Goal: Information Seeking & Learning: Learn about a topic

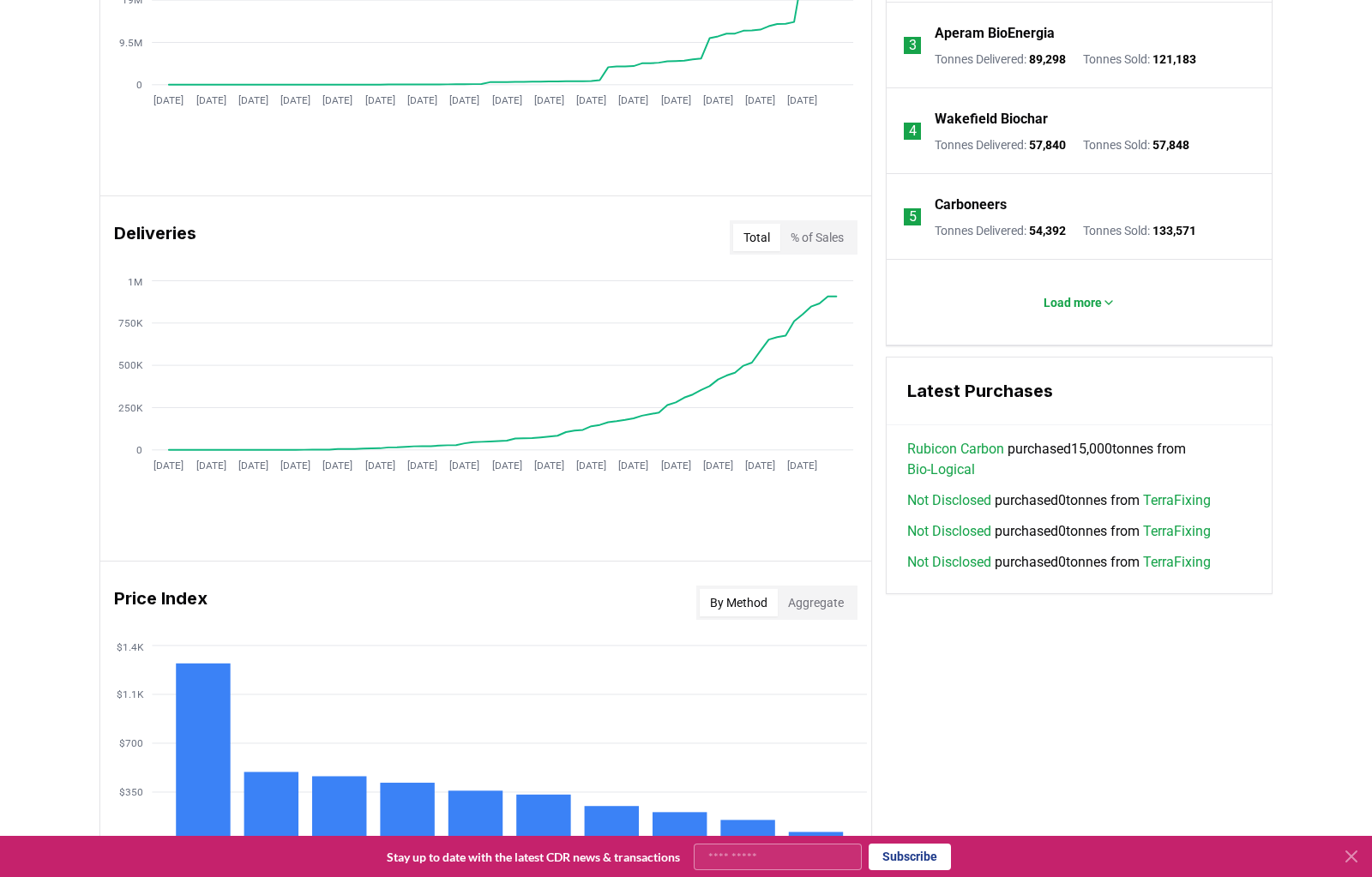
scroll to position [953, 0]
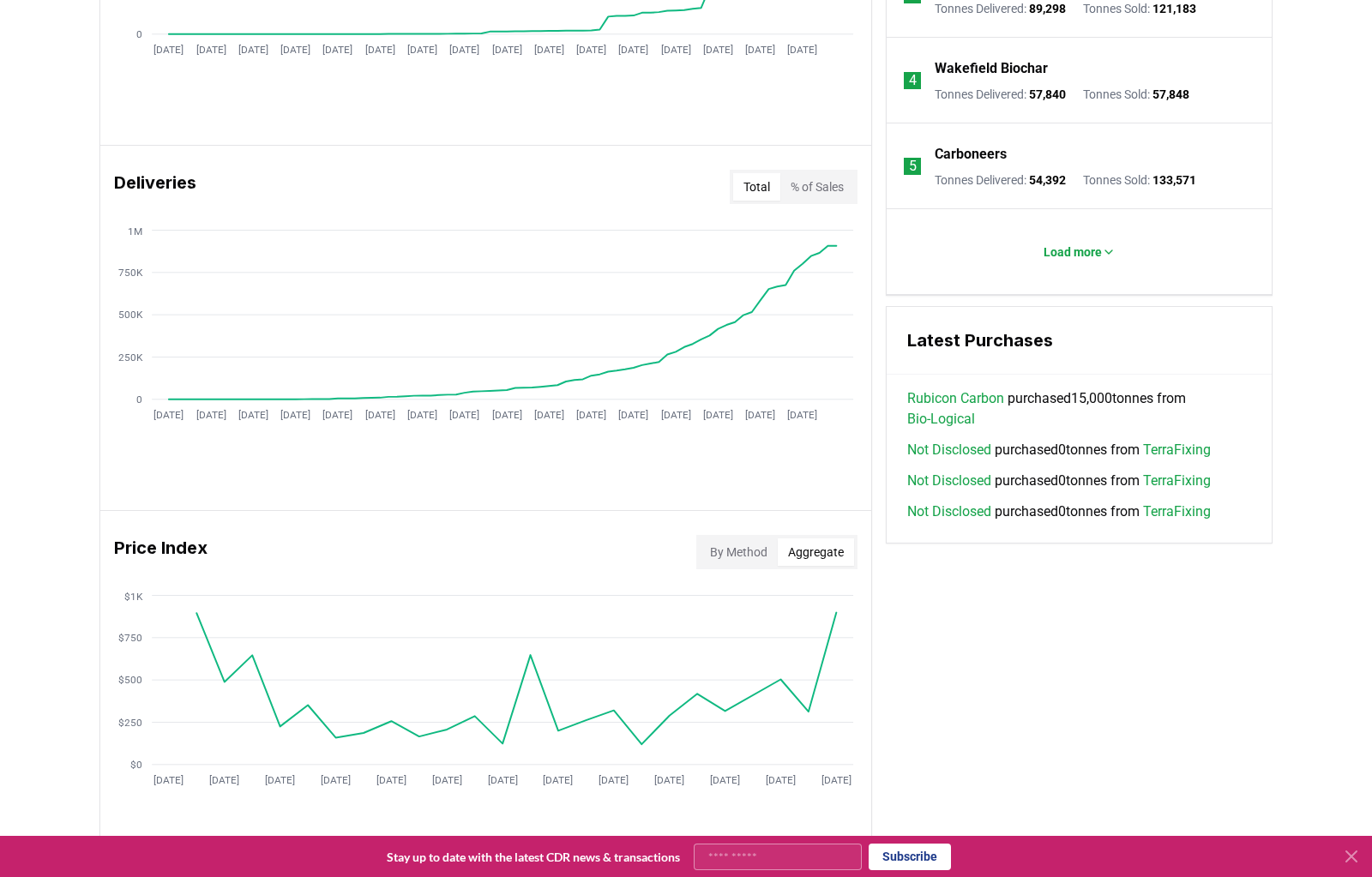
click at [836, 538] on button "Aggregate" at bounding box center [815, 551] width 76 height 27
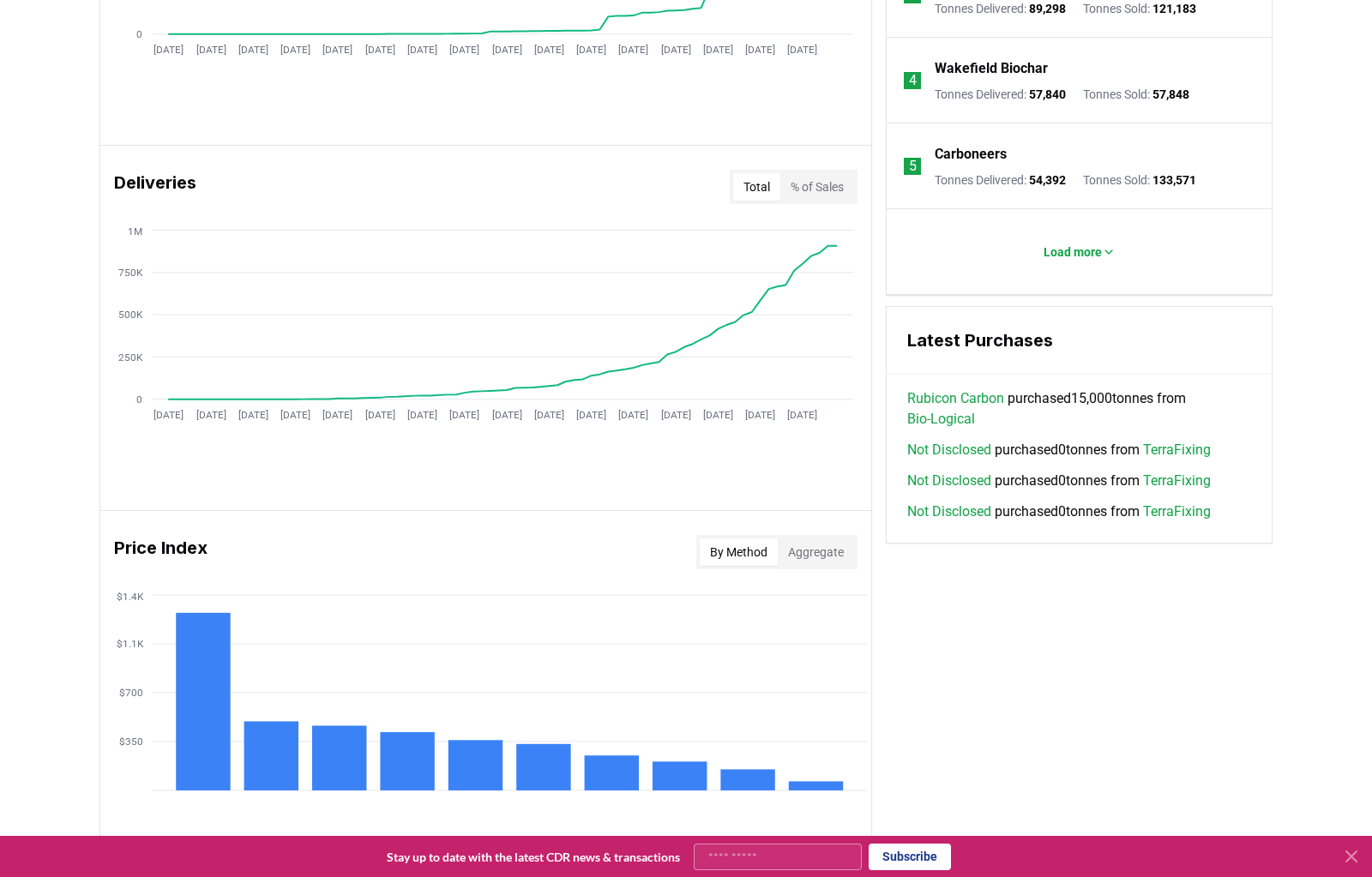
click at [777, 538] on button "By Method" at bounding box center [738, 551] width 78 height 27
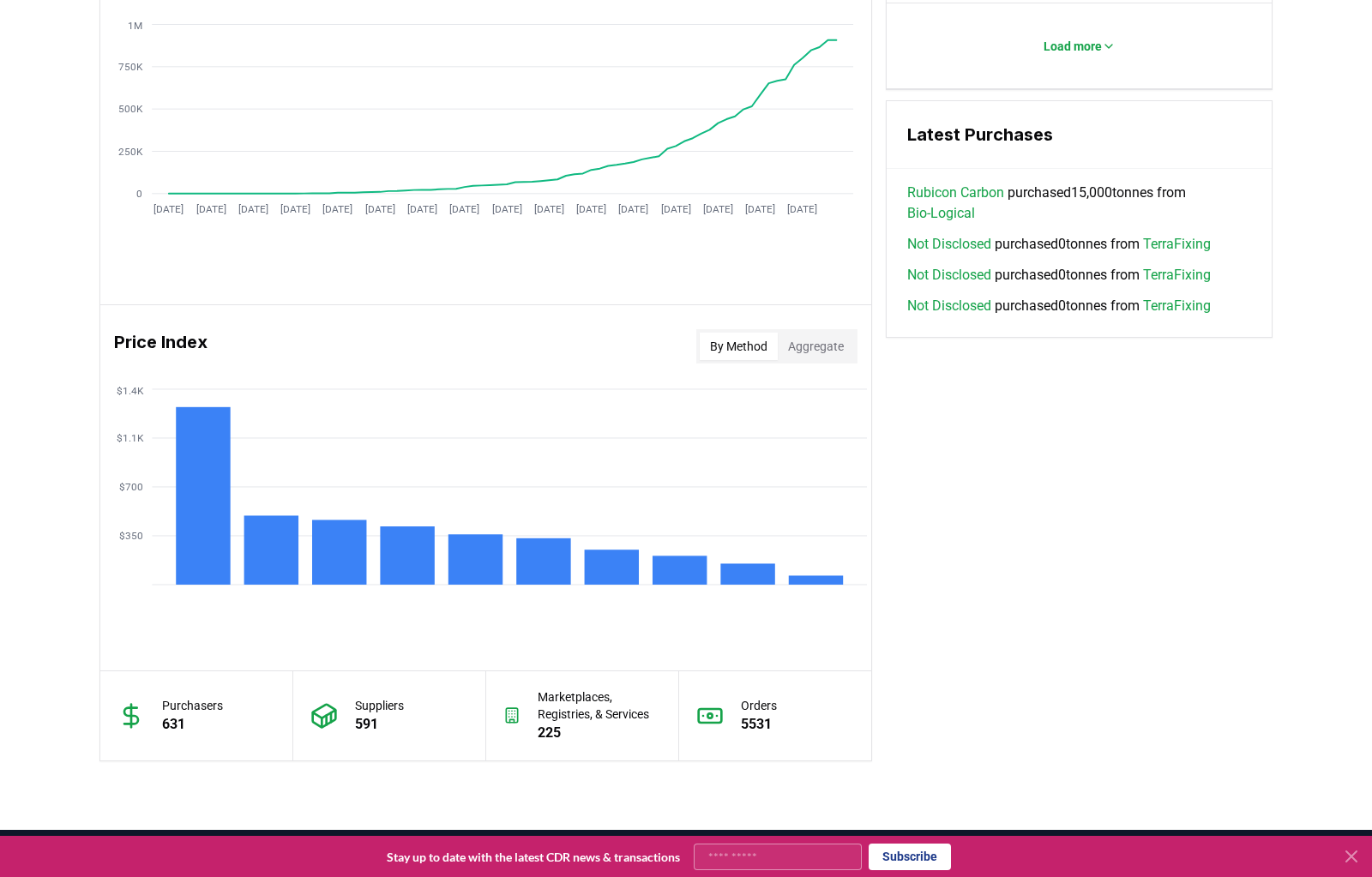
scroll to position [1162, 0]
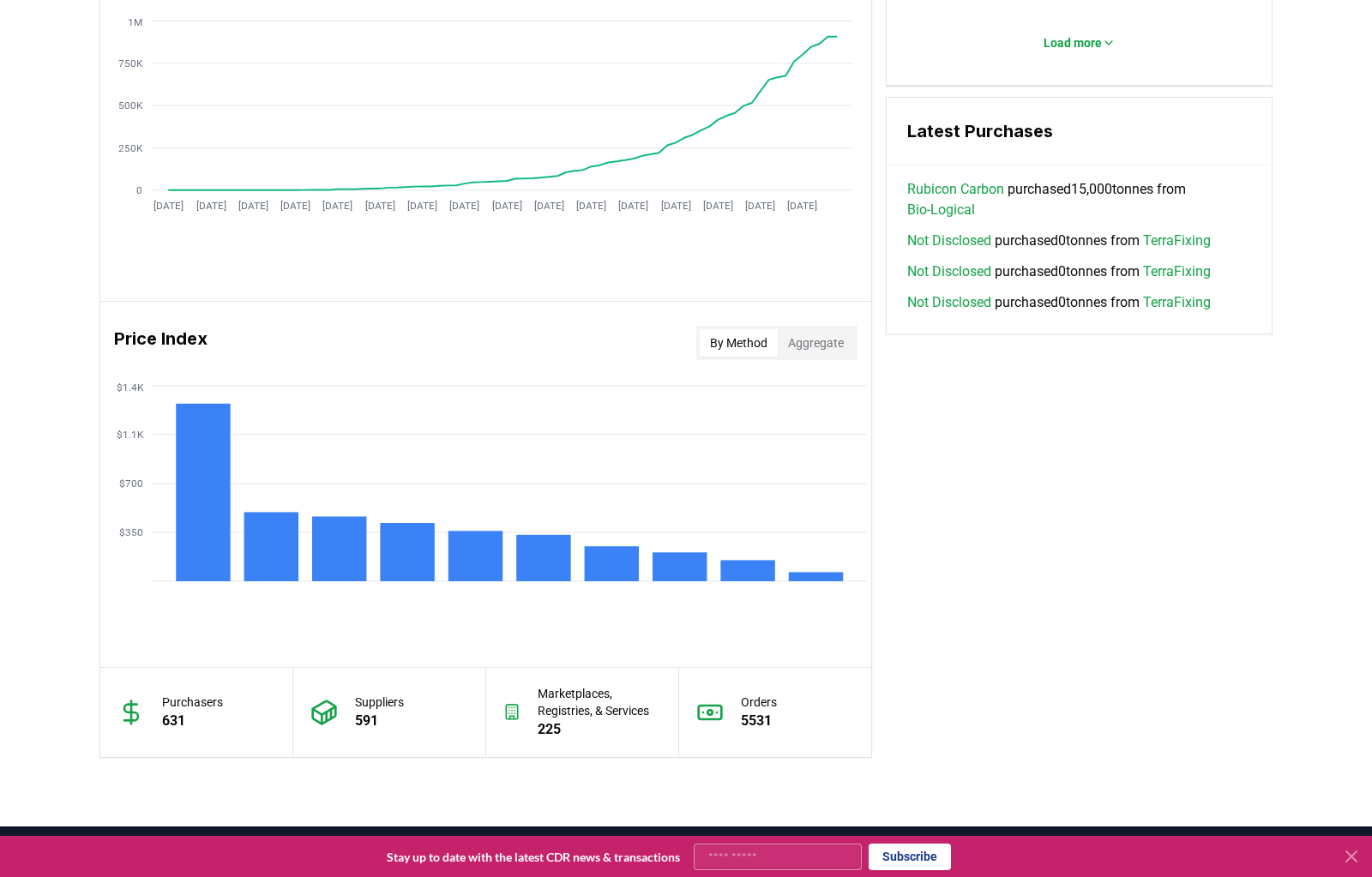
click at [427, 858] on link "Leaderboards" at bounding box center [556, 867] width 259 height 20
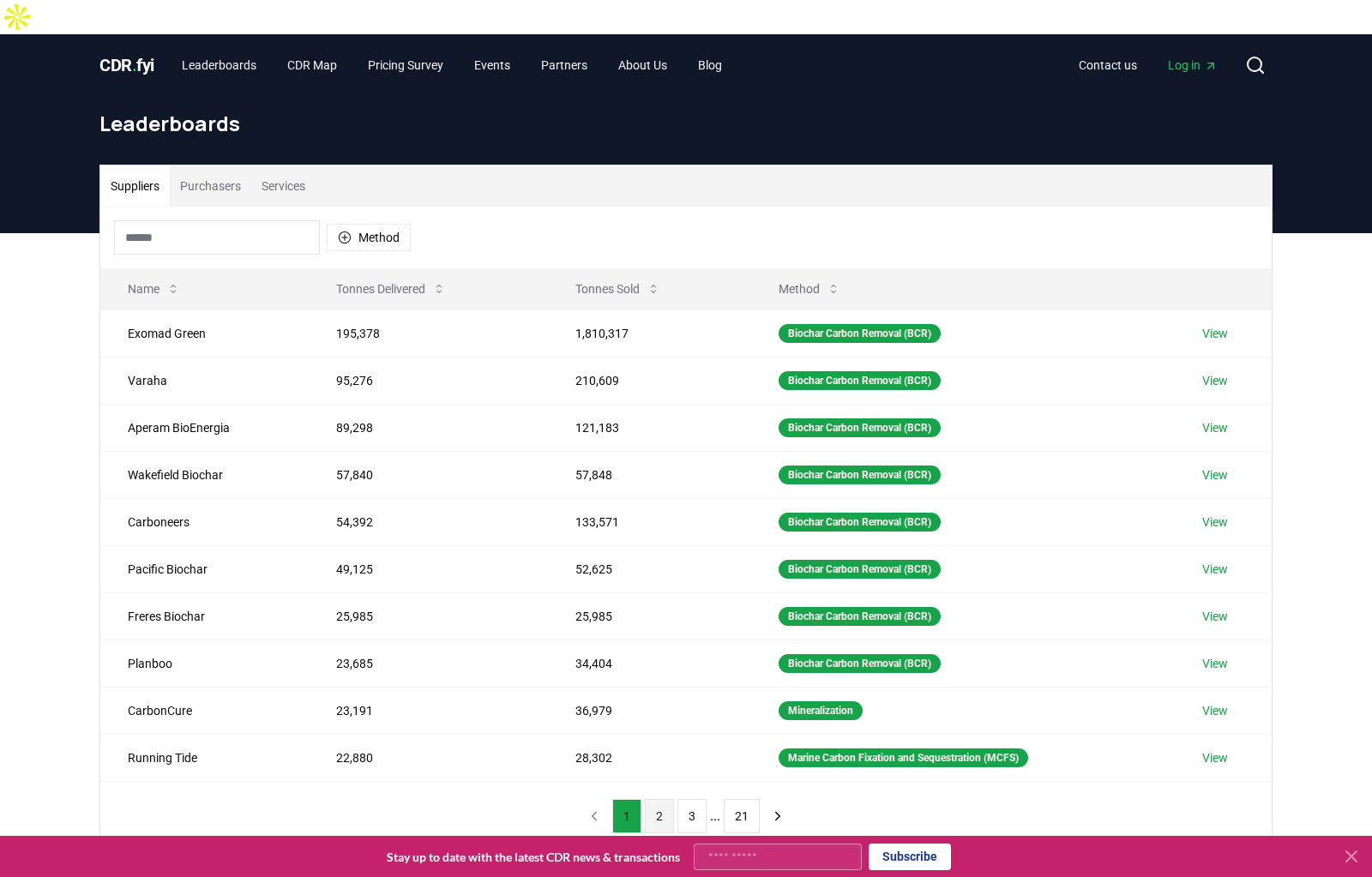
click at [666, 799] on button "2" at bounding box center [659, 816] width 29 height 34
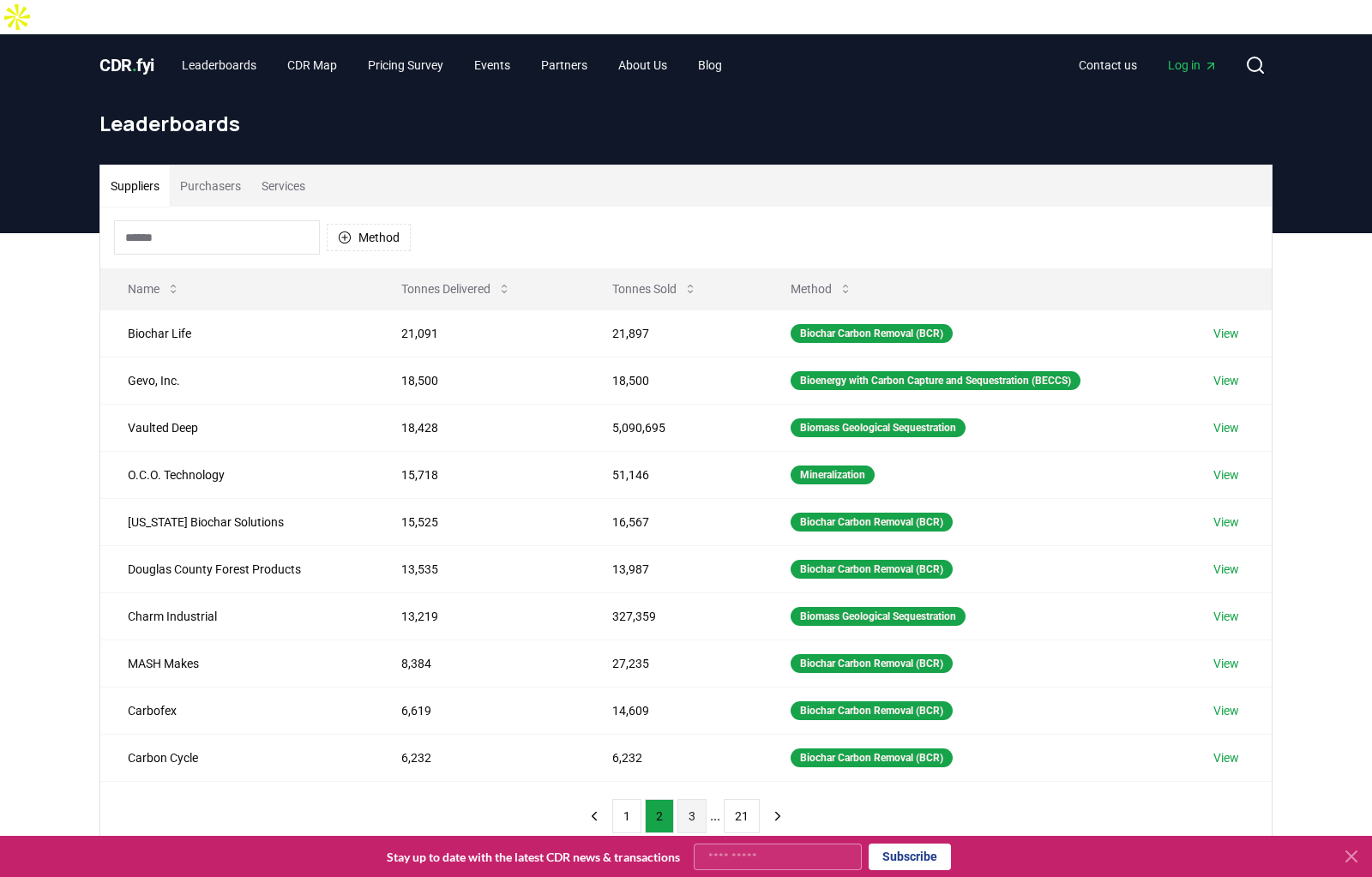
click at [687, 799] on button "3" at bounding box center [692, 816] width 29 height 34
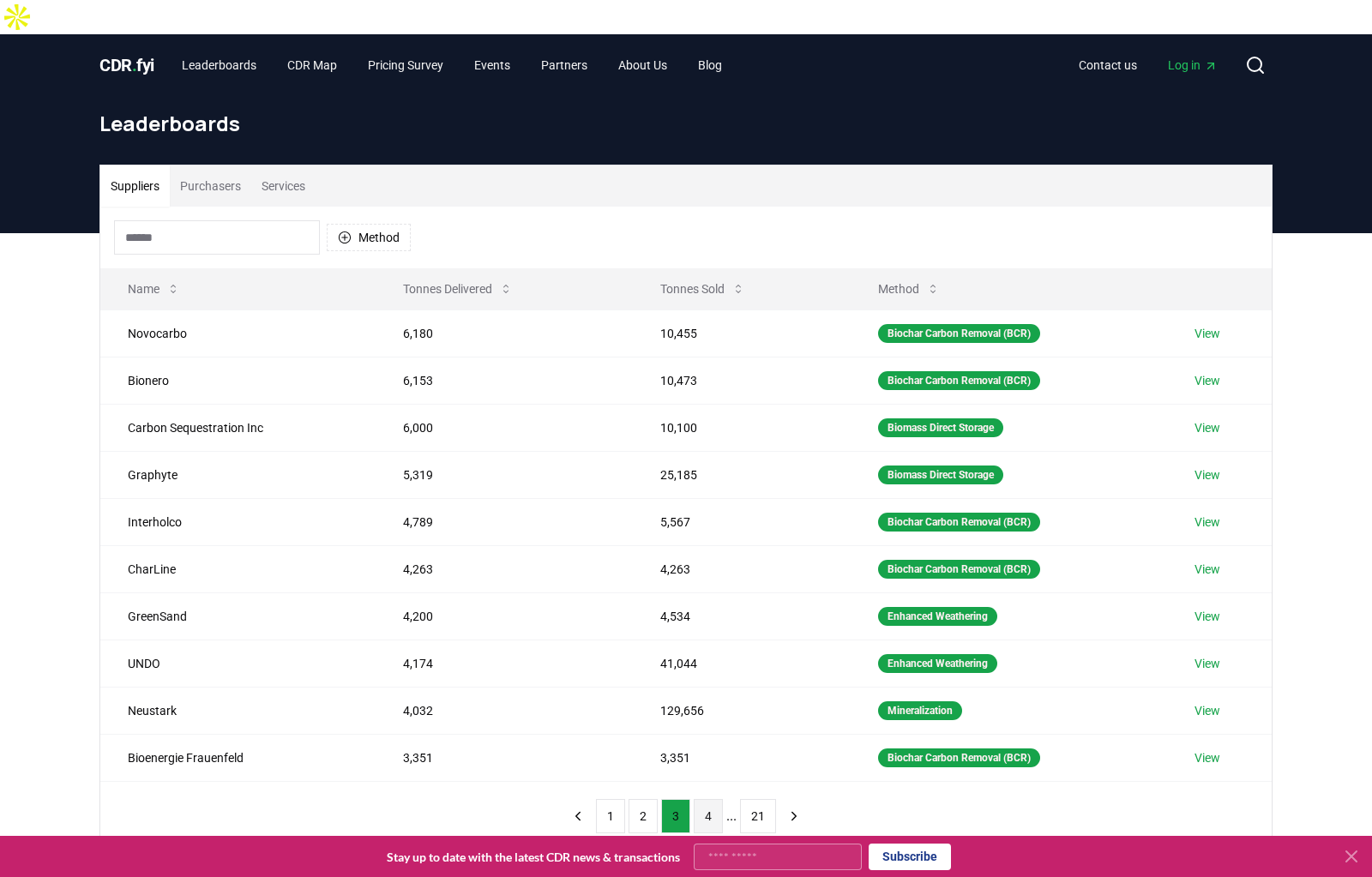
click at [700, 799] on button "4" at bounding box center [708, 816] width 29 height 34
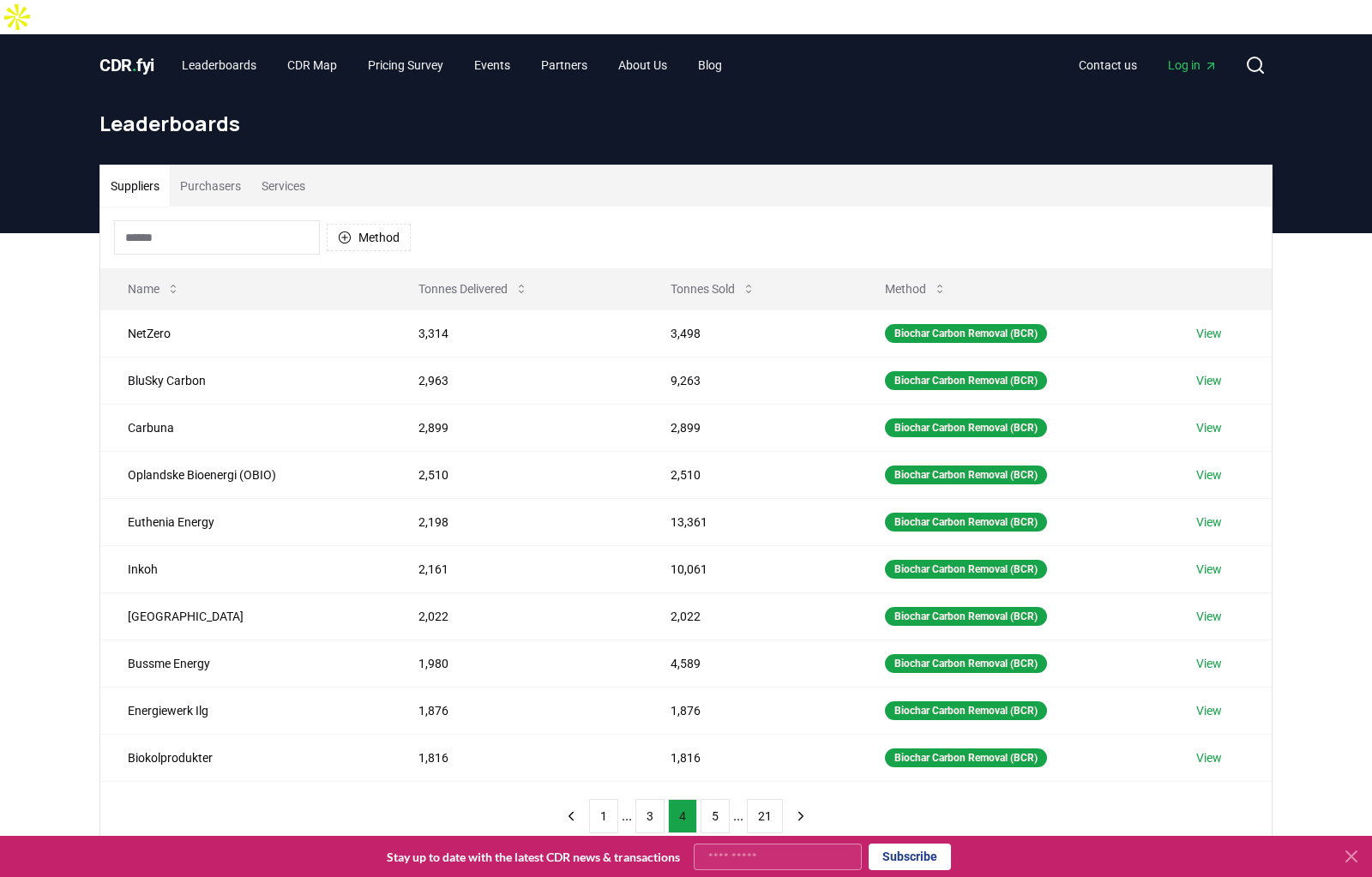
click at [701, 799] on button "5" at bounding box center [715, 816] width 29 height 34
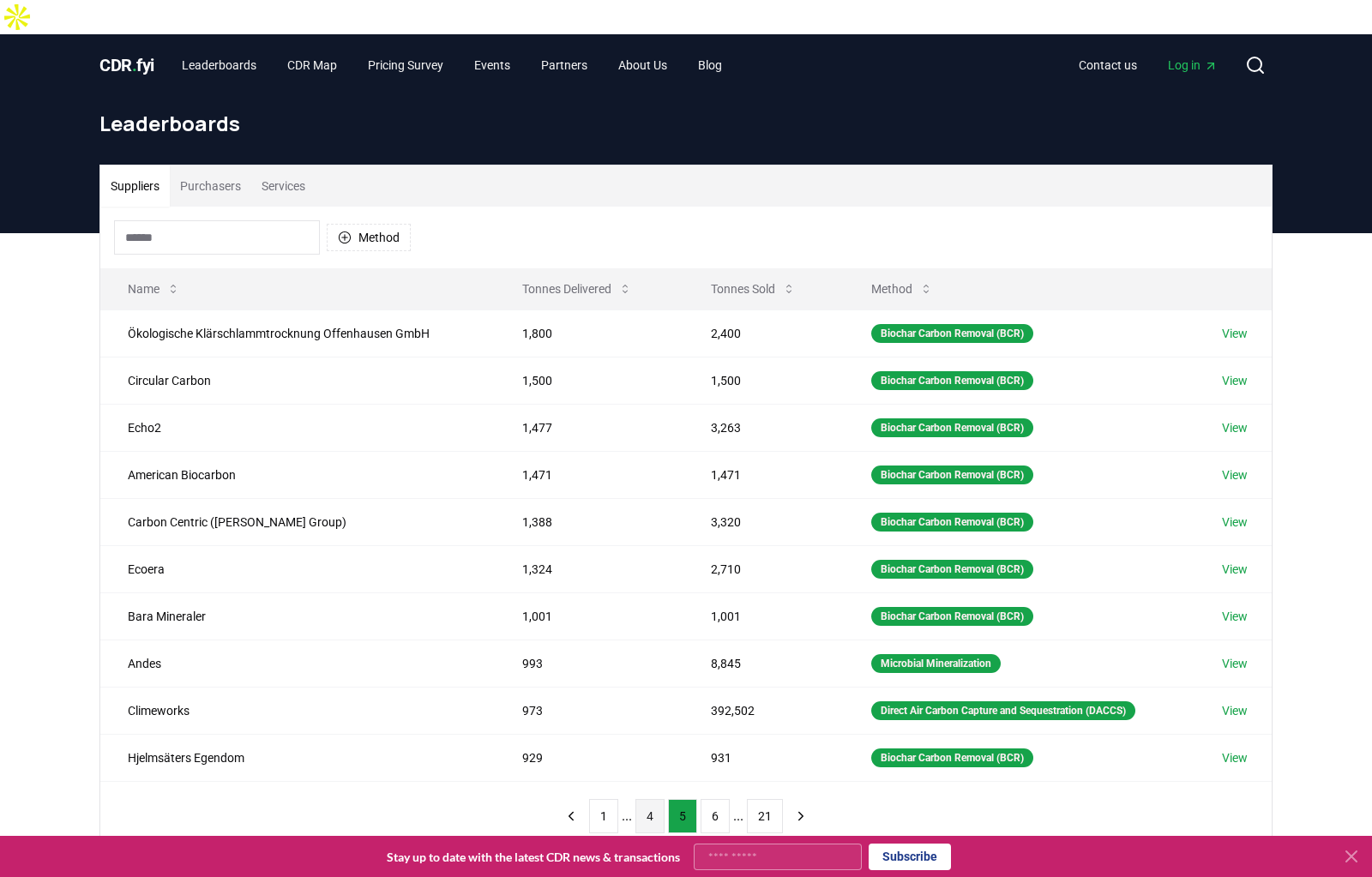
click at [701, 799] on button "6" at bounding box center [715, 816] width 29 height 34
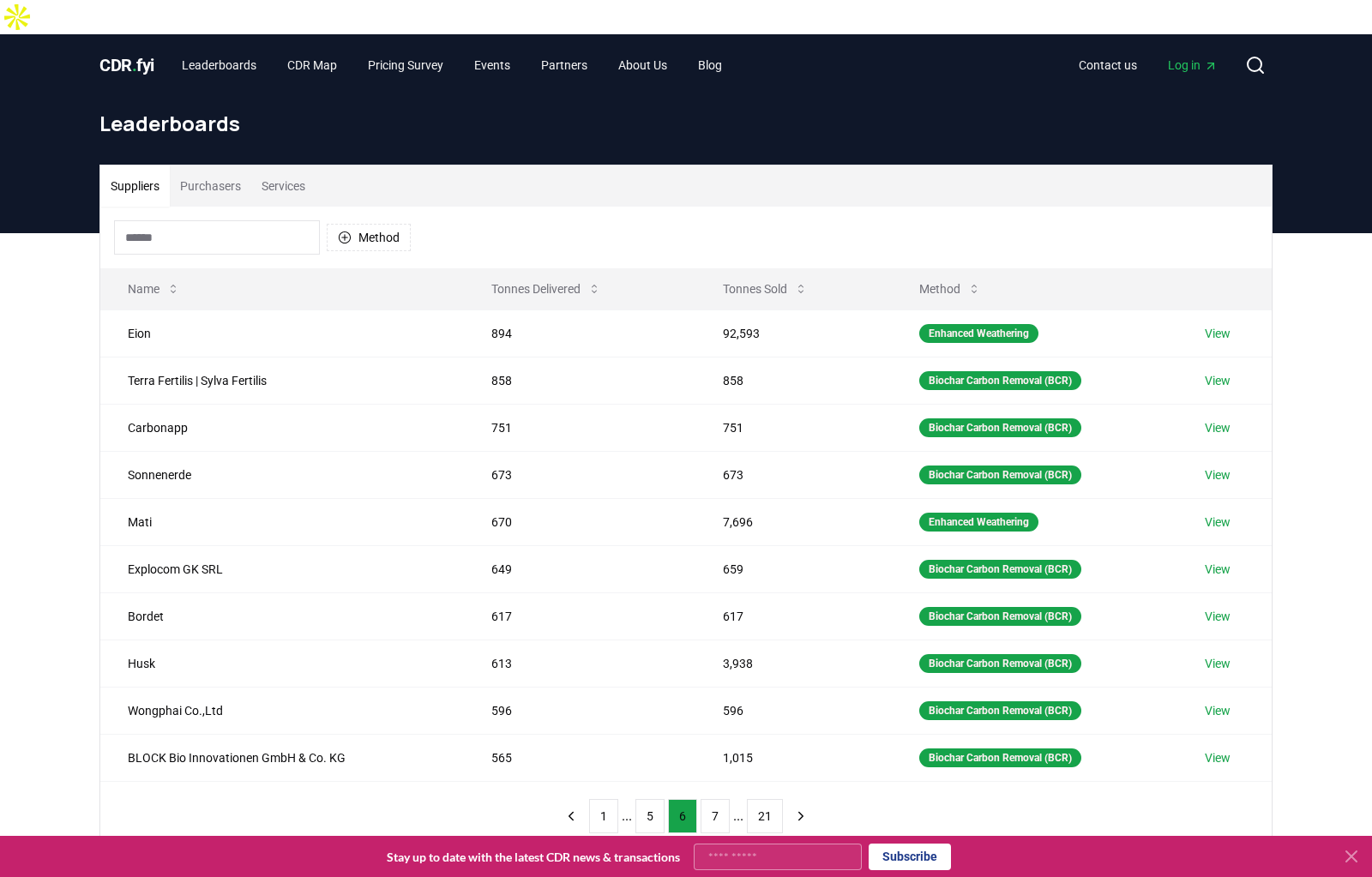
click at [701, 799] on button "7" at bounding box center [715, 816] width 29 height 34
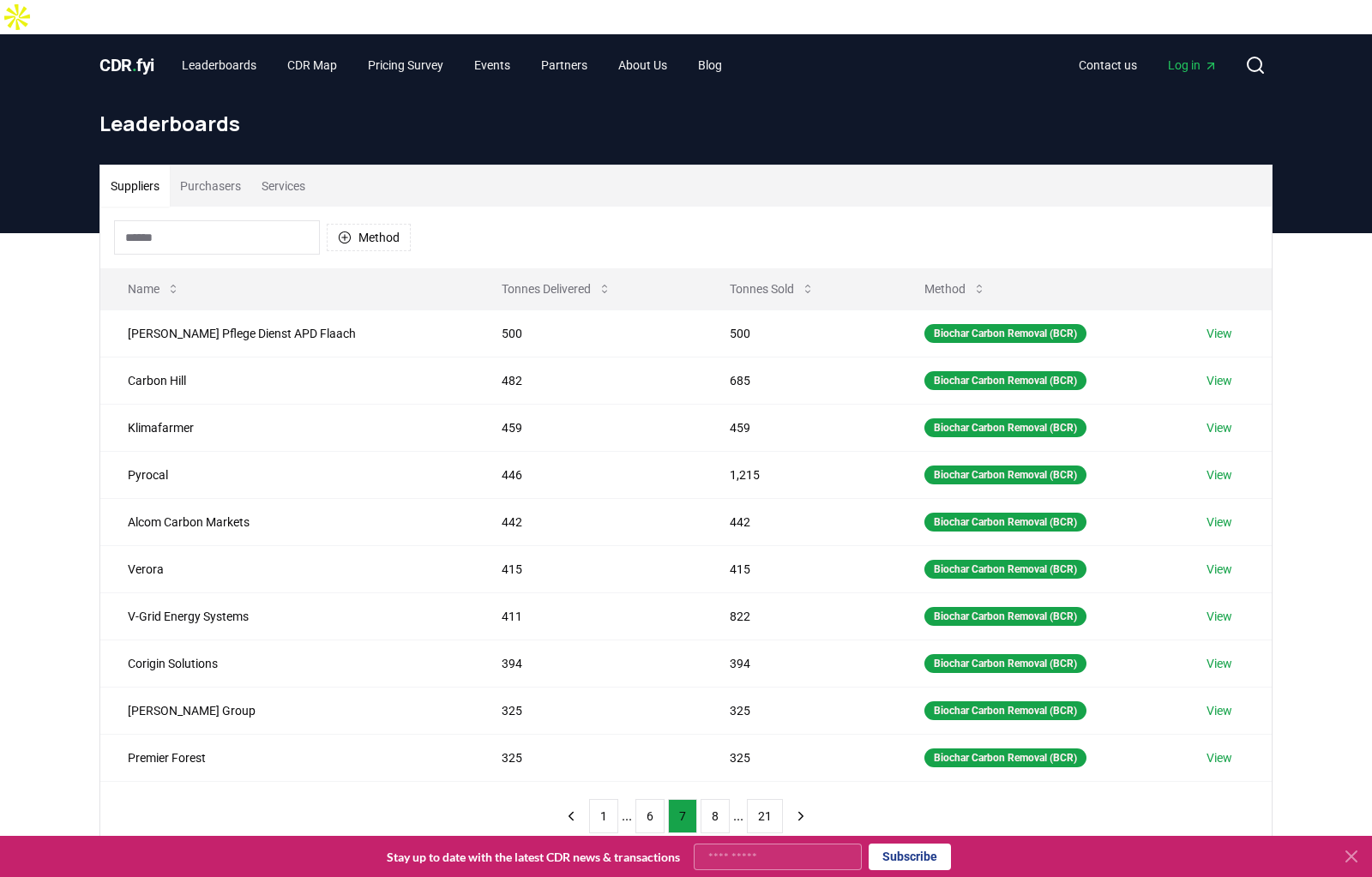
click at [701, 799] on button "8" at bounding box center [715, 816] width 29 height 34
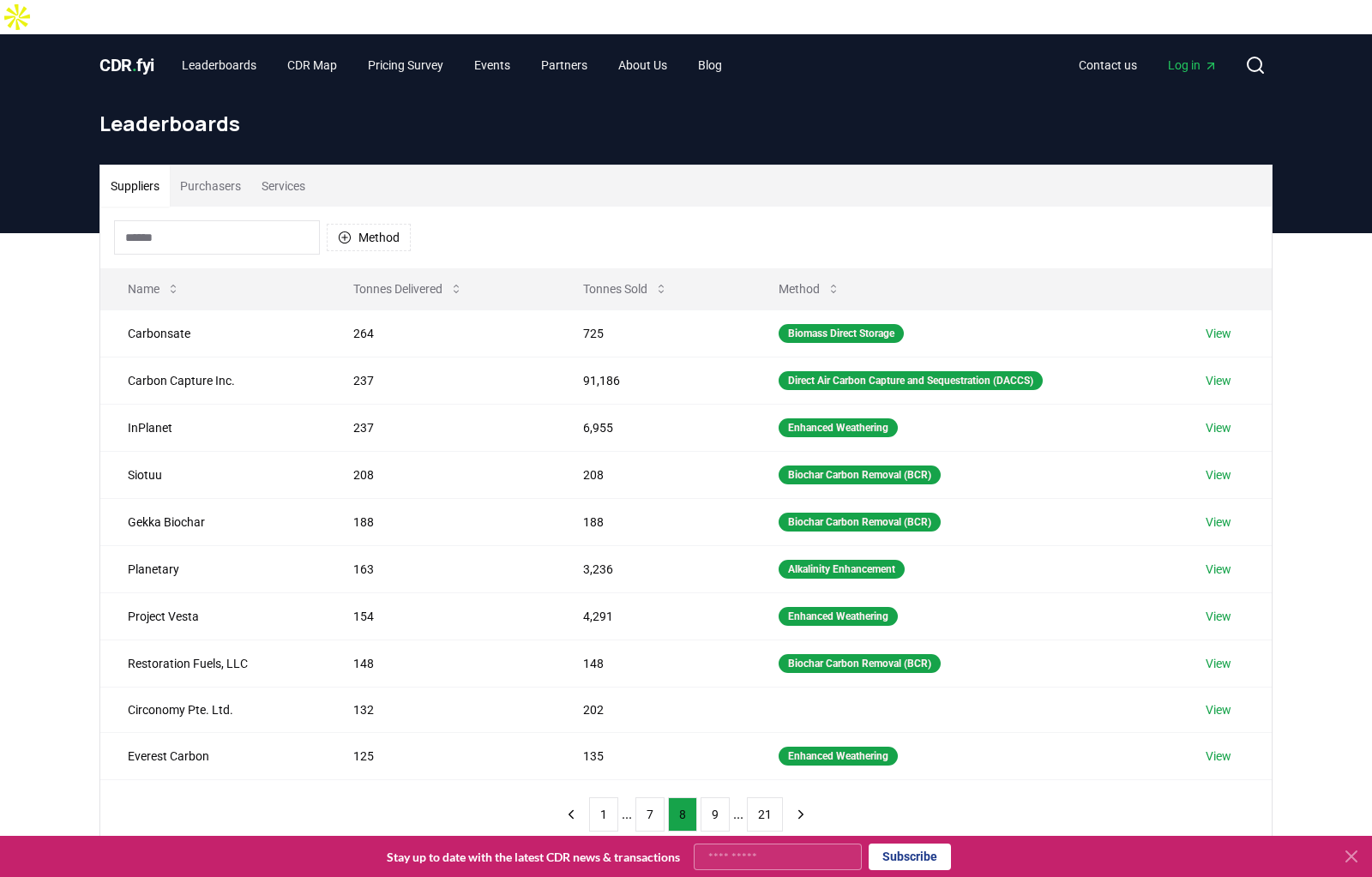
click at [701, 798] on button "9" at bounding box center [715, 814] width 29 height 34
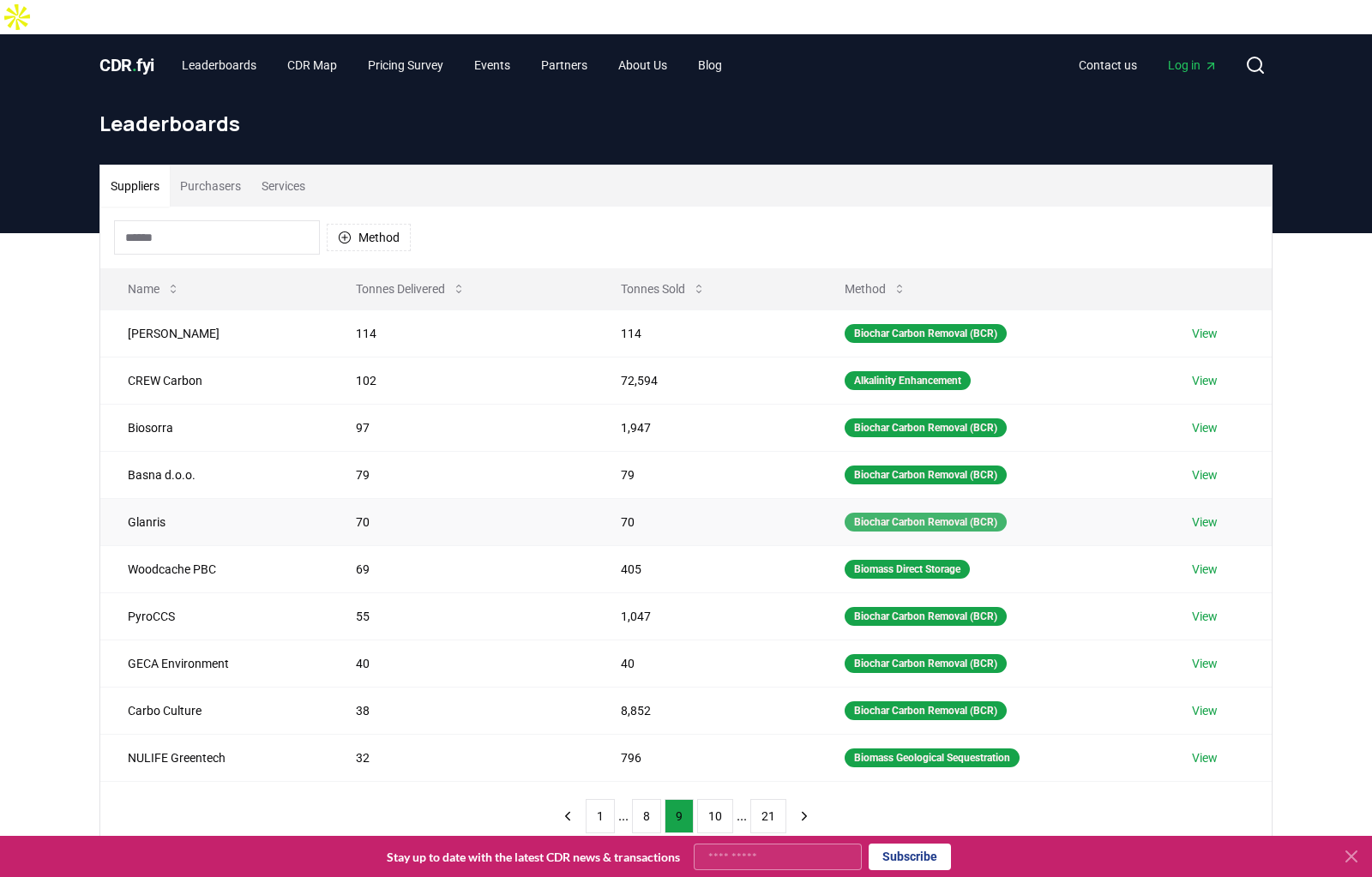
click at [907, 513] on div "Biochar Carbon Removal (BCR)" at bounding box center [926, 521] width 162 height 19
click at [1201, 513] on link "View" at bounding box center [1204, 521] width 26 height 17
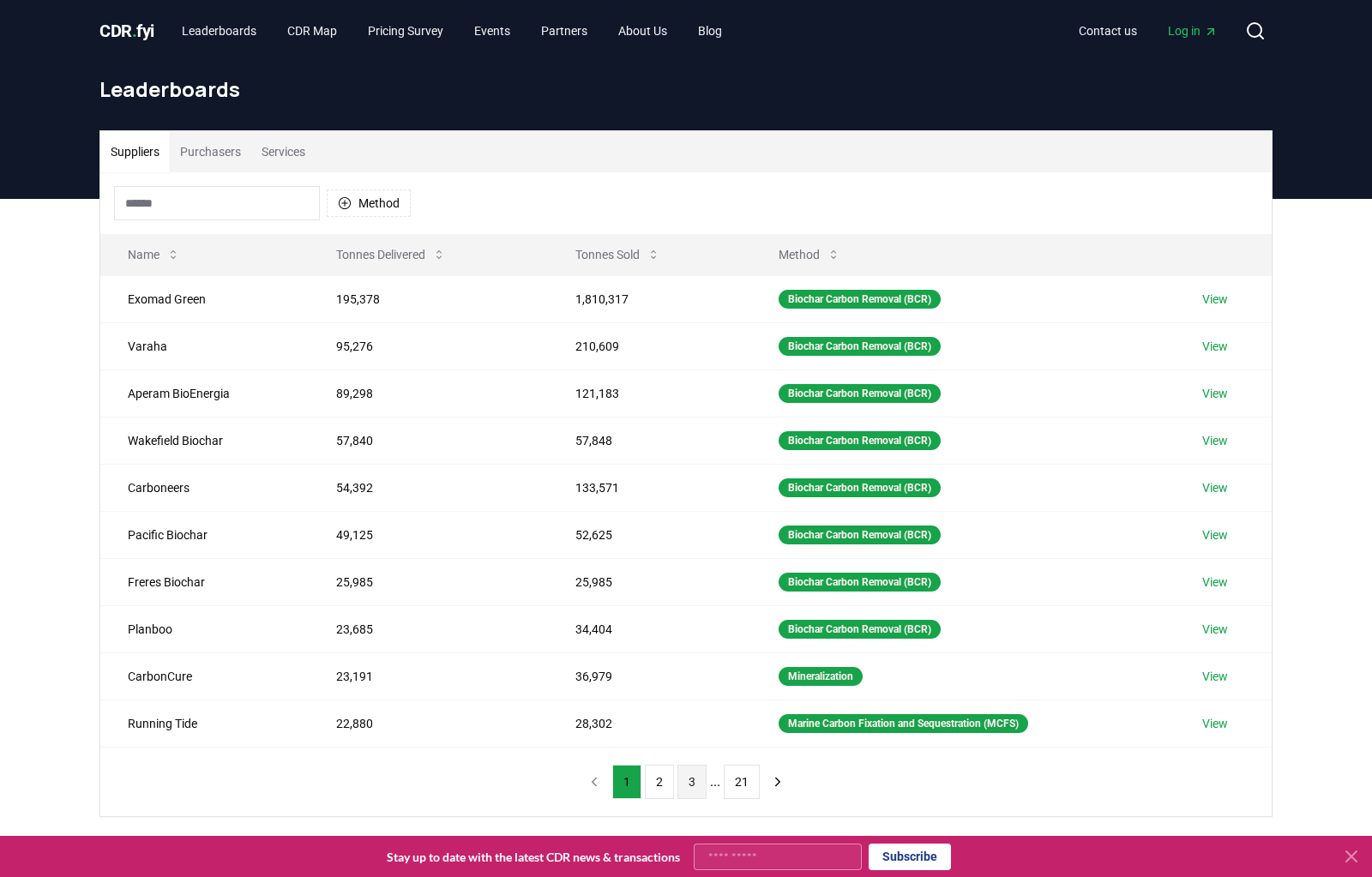
click at [690, 765] on button "3" at bounding box center [692, 782] width 29 height 34
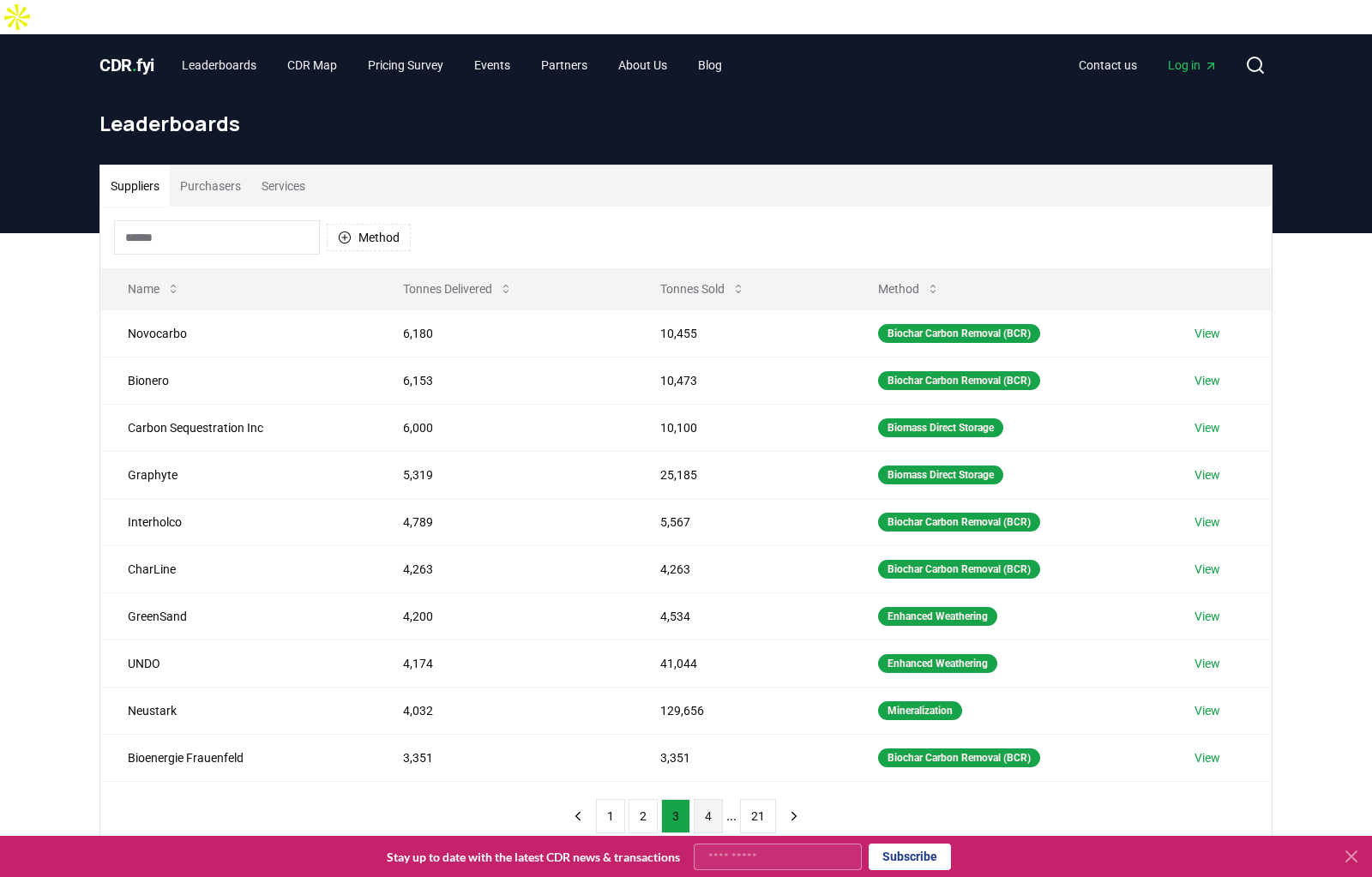
click at [699, 799] on button "4" at bounding box center [708, 816] width 29 height 34
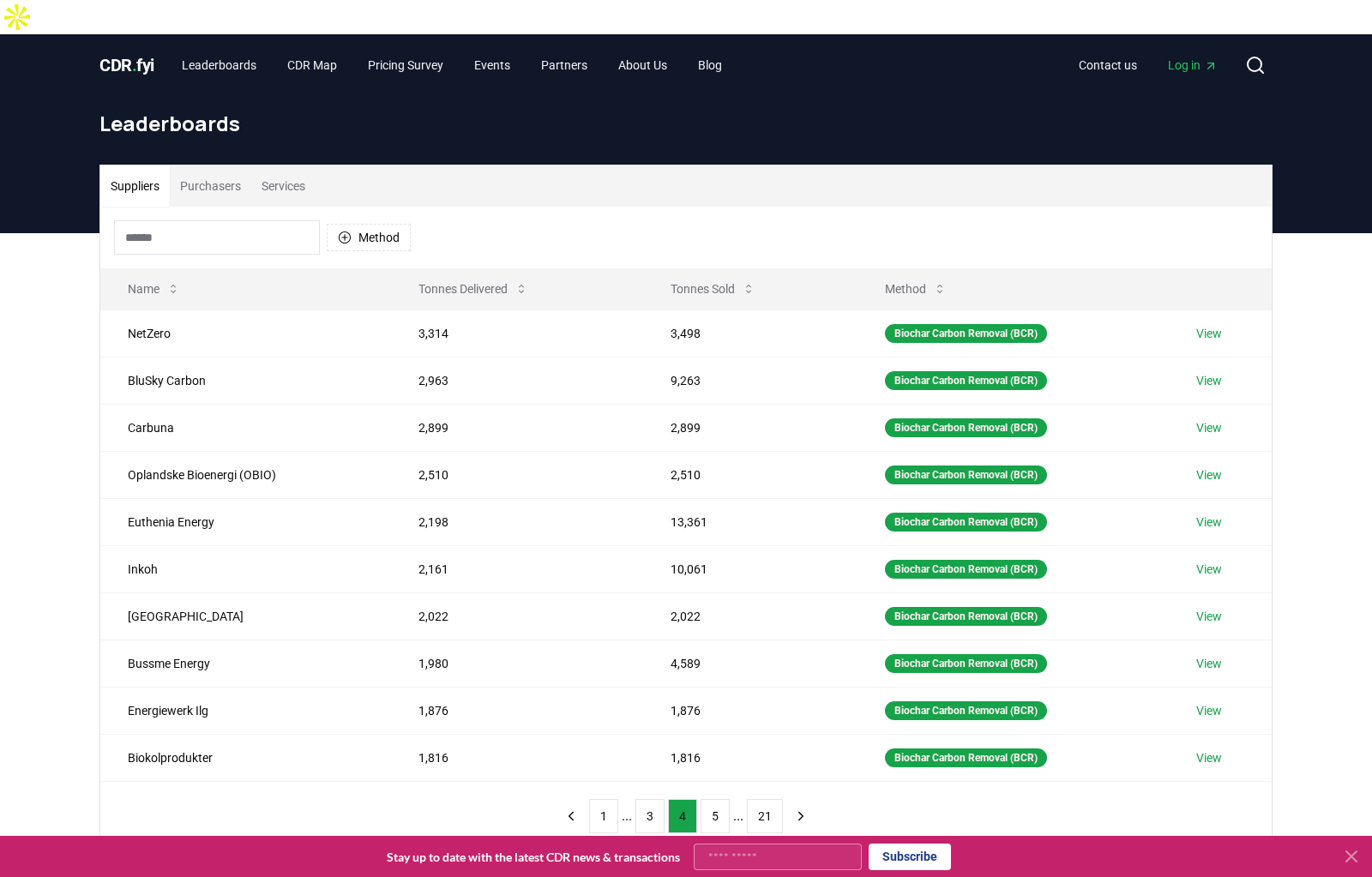
click at [701, 799] on button "5" at bounding box center [715, 816] width 29 height 34
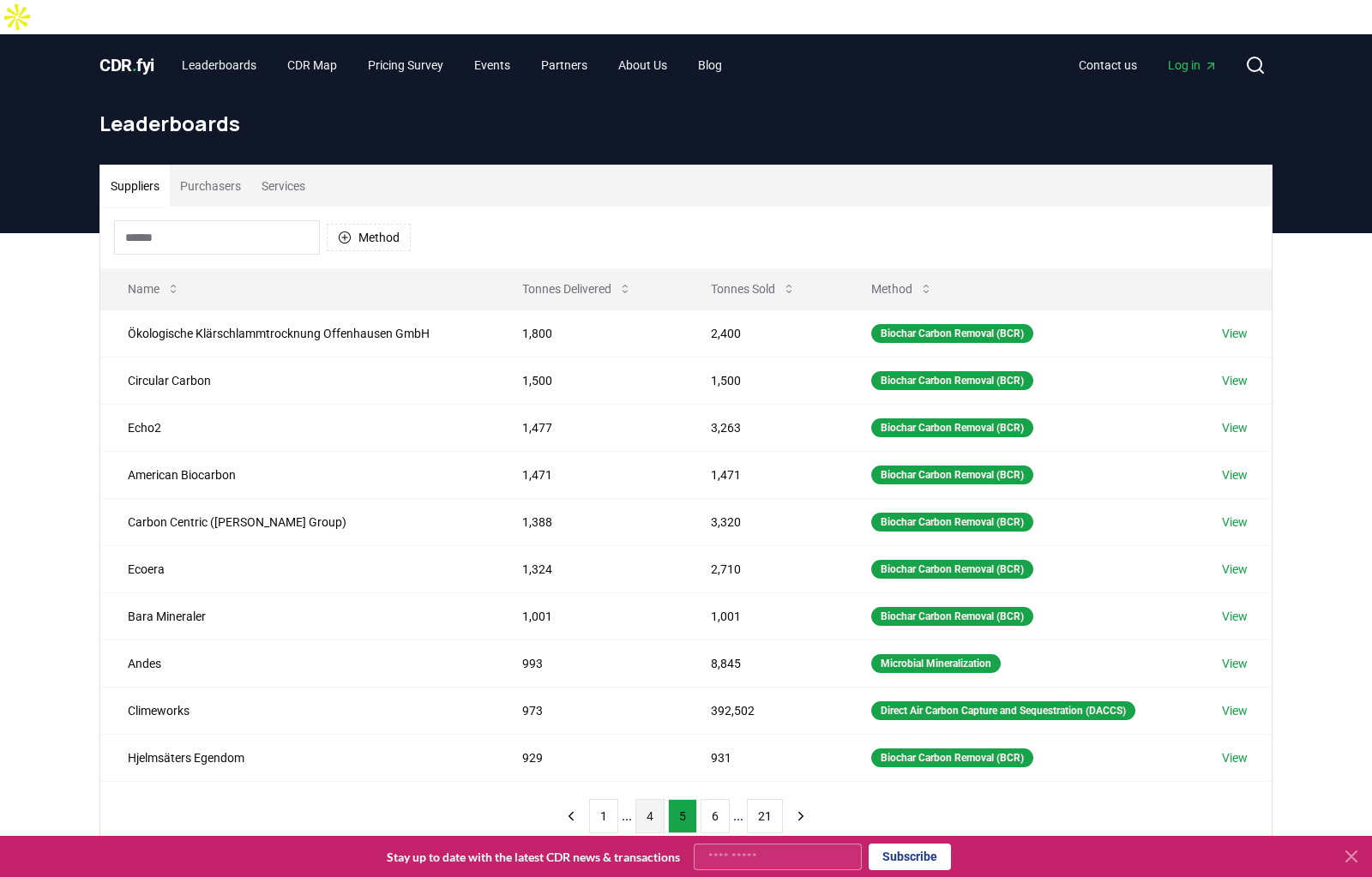
click at [701, 799] on button "6" at bounding box center [715, 816] width 29 height 34
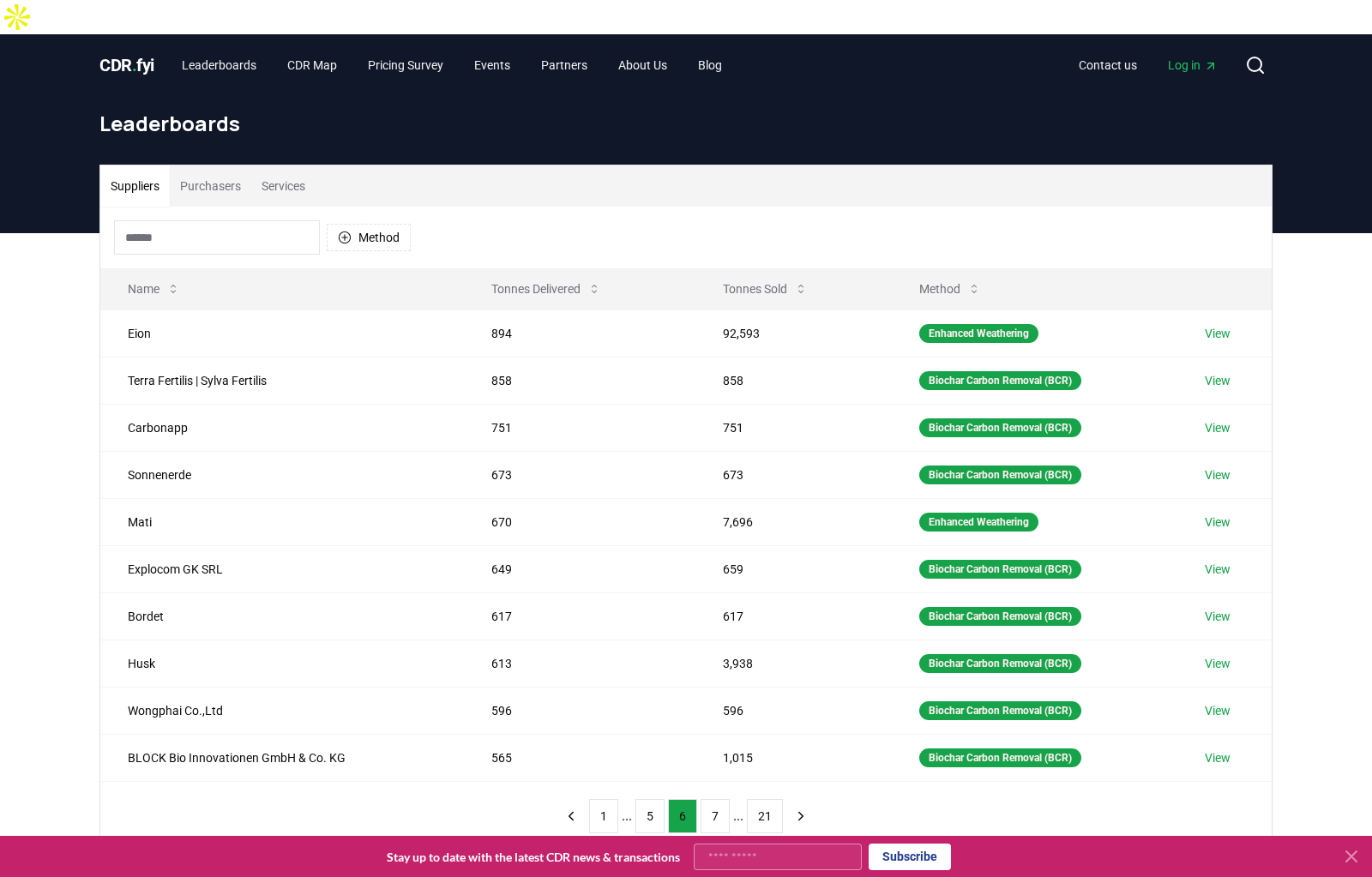
click at [701, 799] on button "7" at bounding box center [715, 816] width 29 height 34
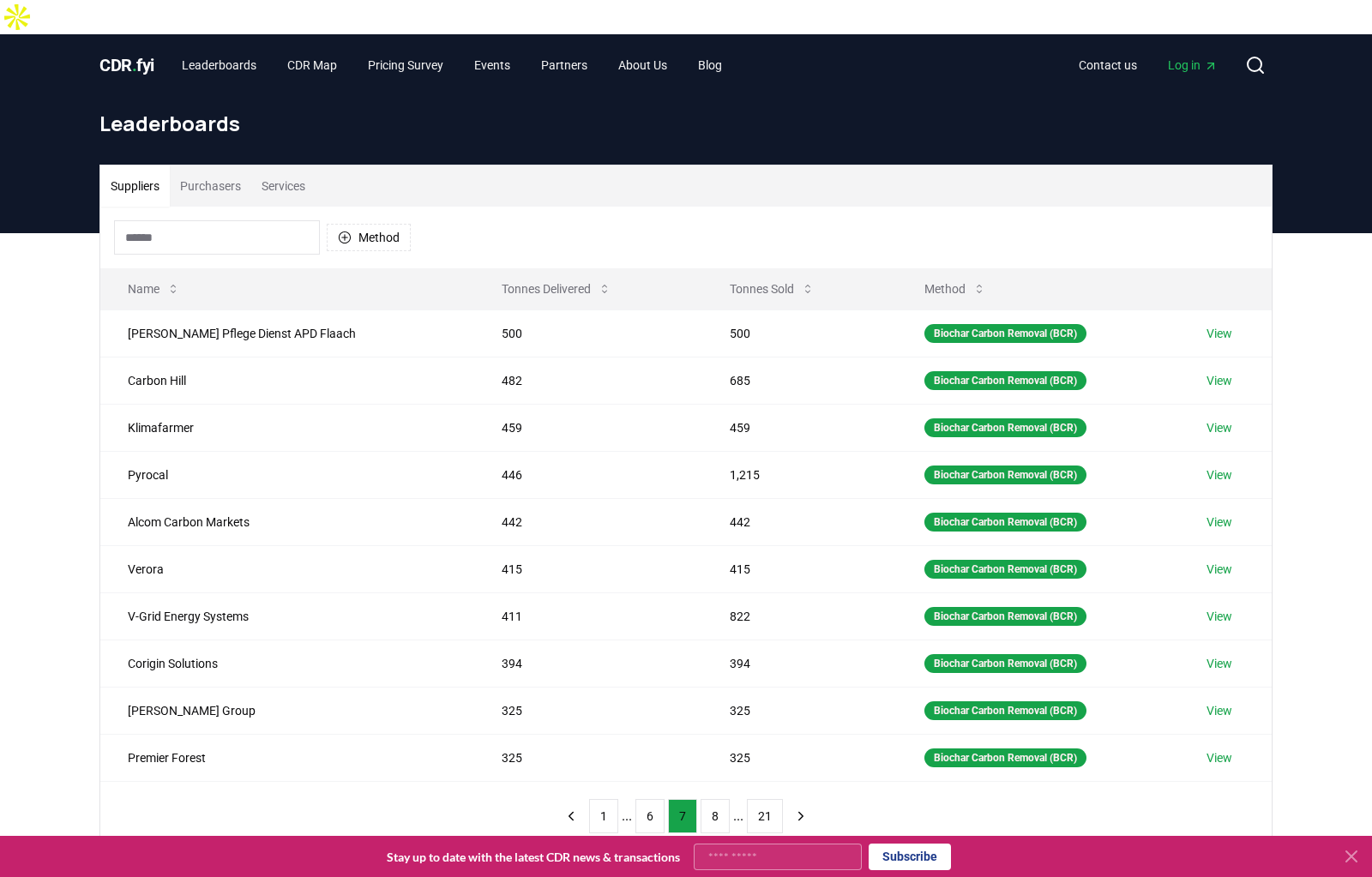
click at [701, 799] on button "8" at bounding box center [715, 816] width 29 height 34
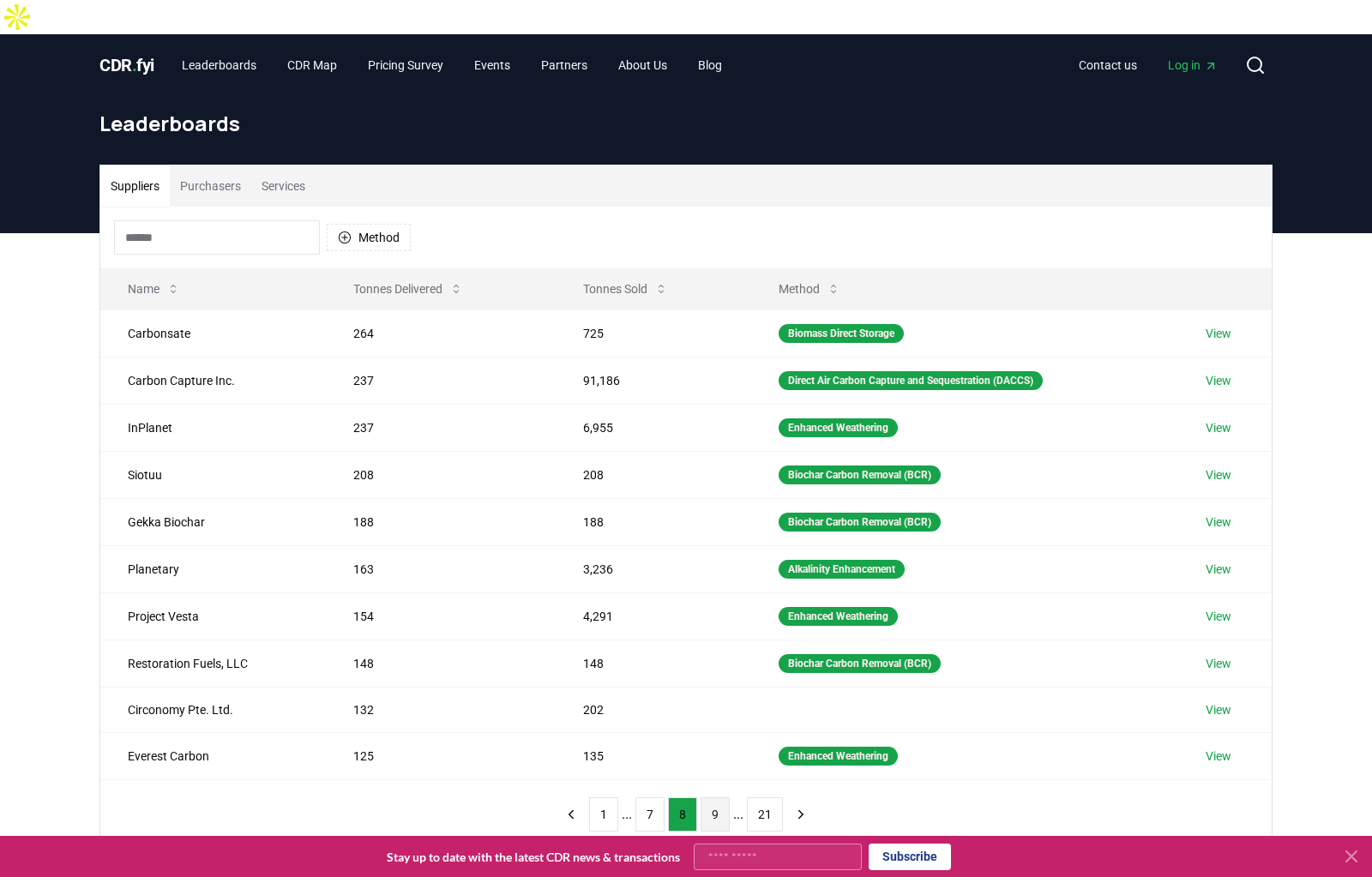
click at [701, 798] on button "9" at bounding box center [715, 814] width 29 height 34
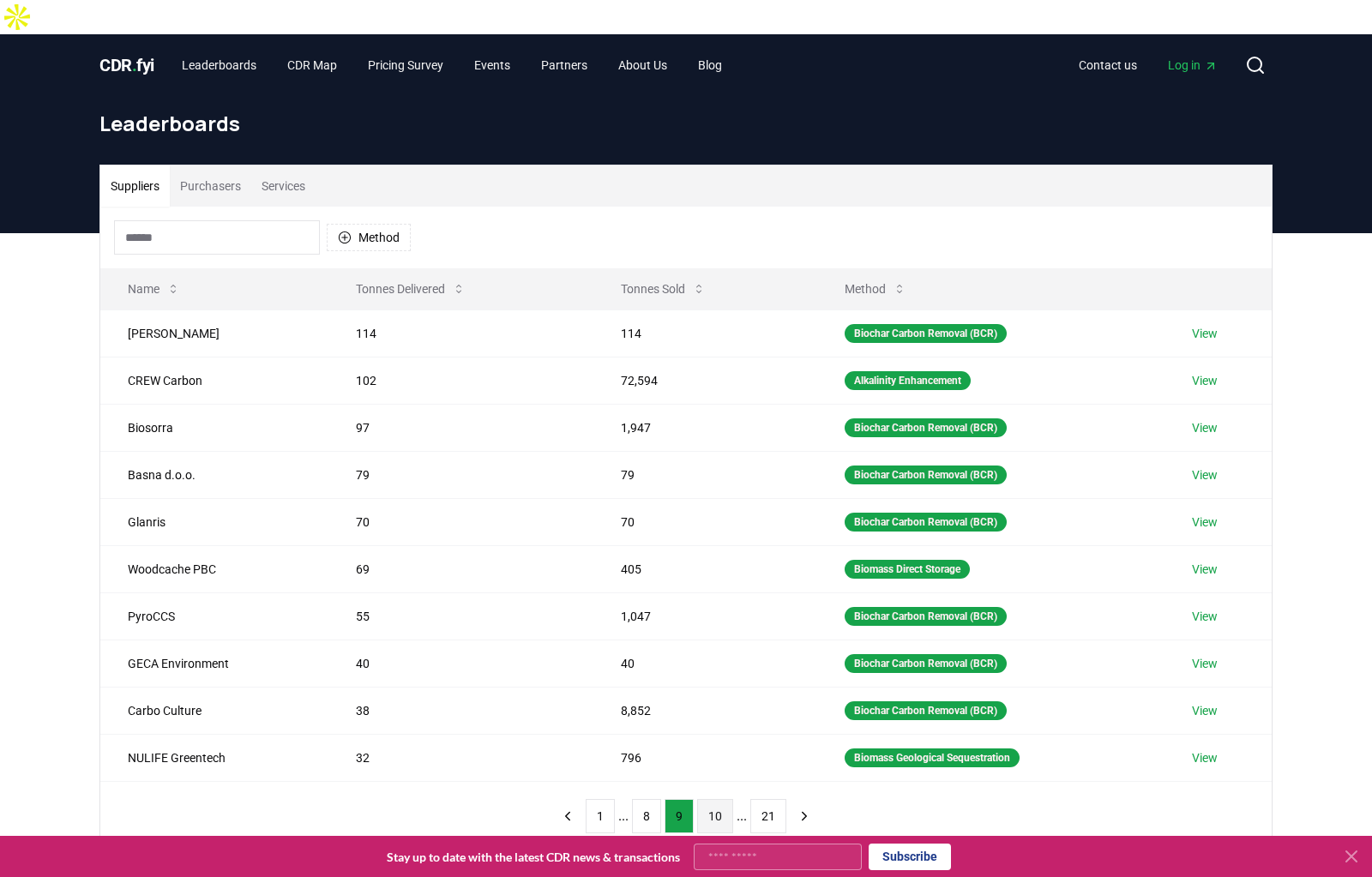
click at [705, 799] on button "10" at bounding box center [715, 816] width 36 height 34
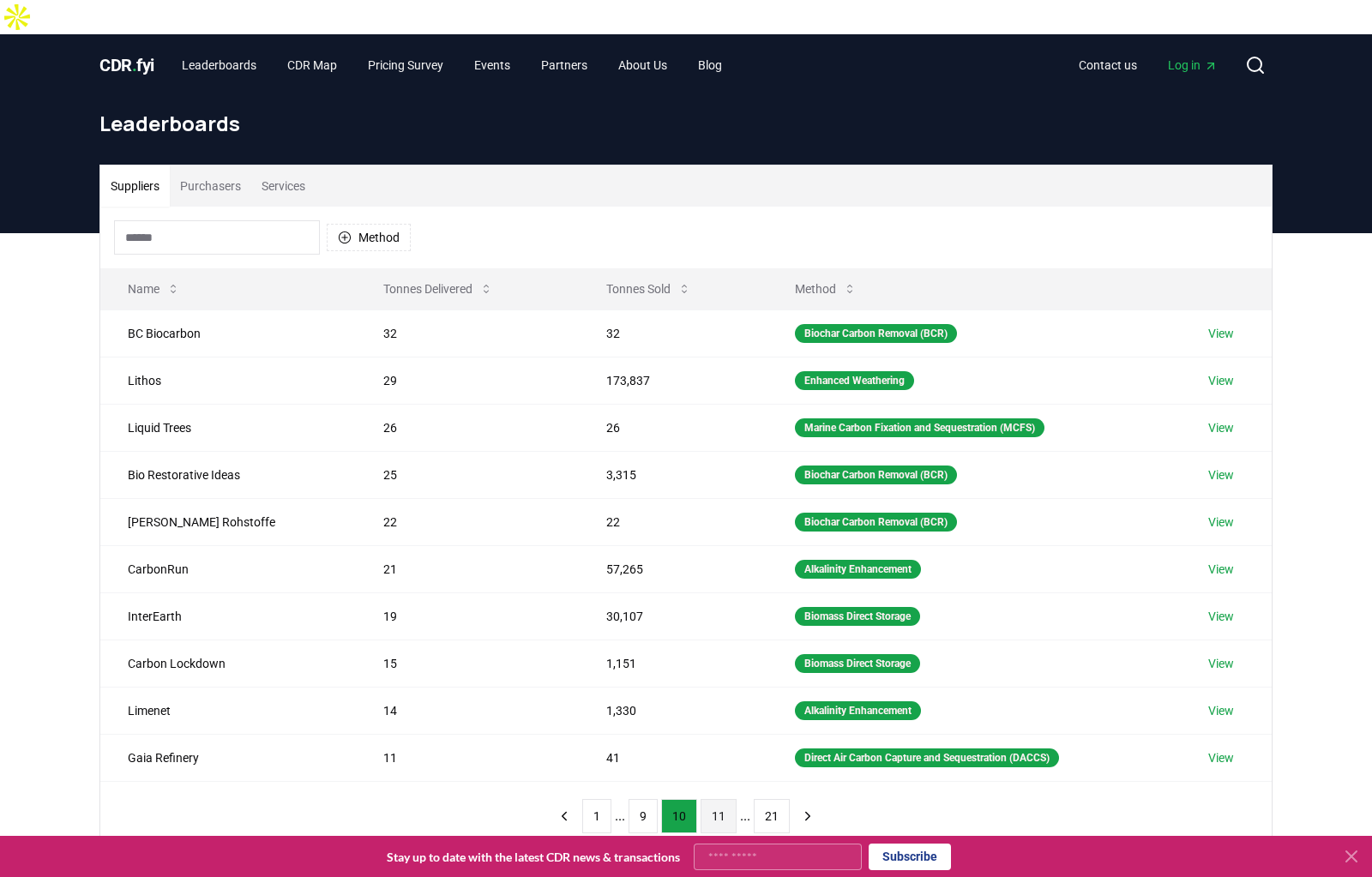
click at [707, 799] on button "11" at bounding box center [718, 816] width 36 height 34
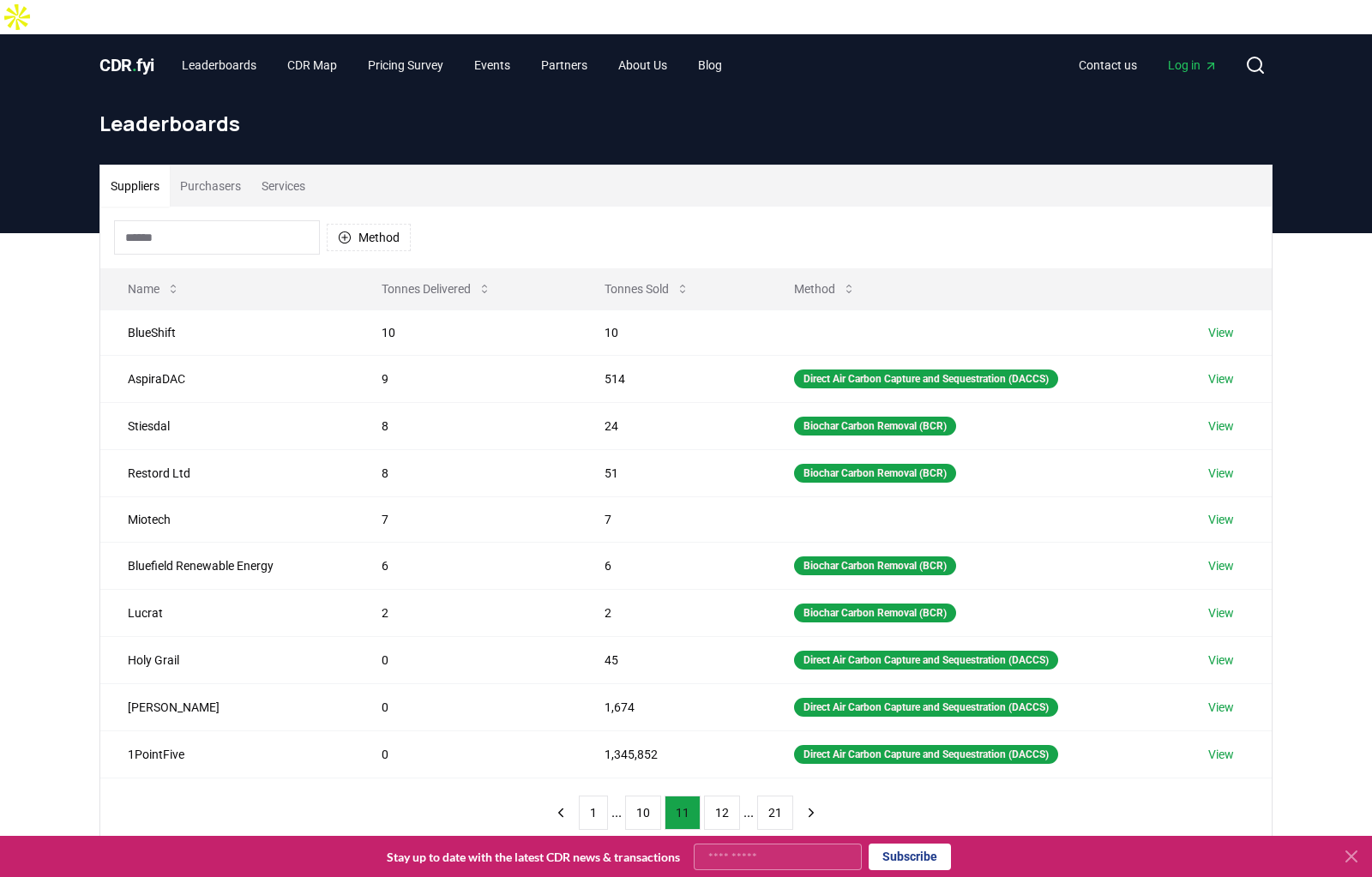
click at [707, 796] on button "12" at bounding box center [722, 813] width 36 height 34
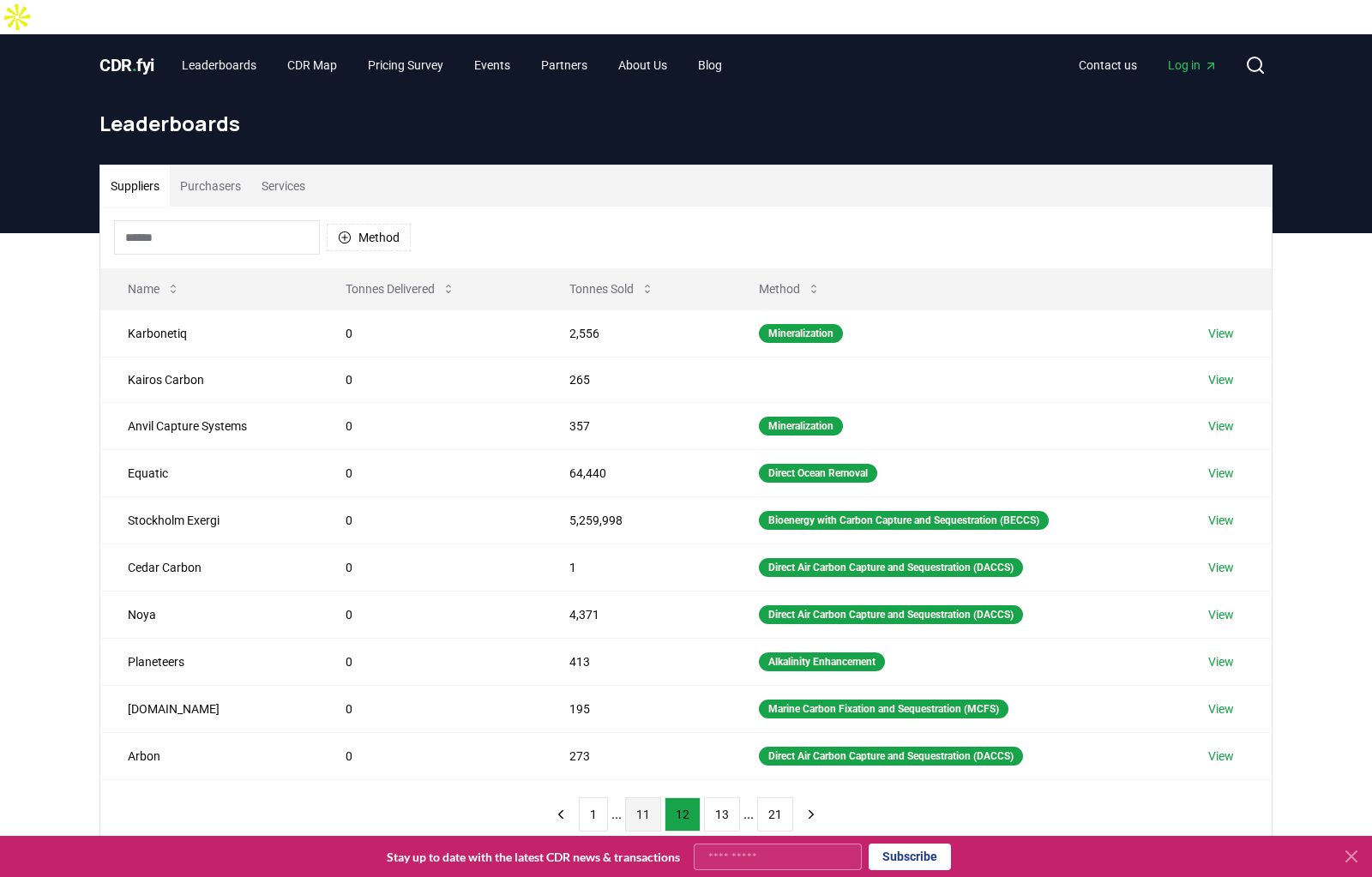
click at [707, 798] on button "13" at bounding box center [722, 814] width 36 height 34
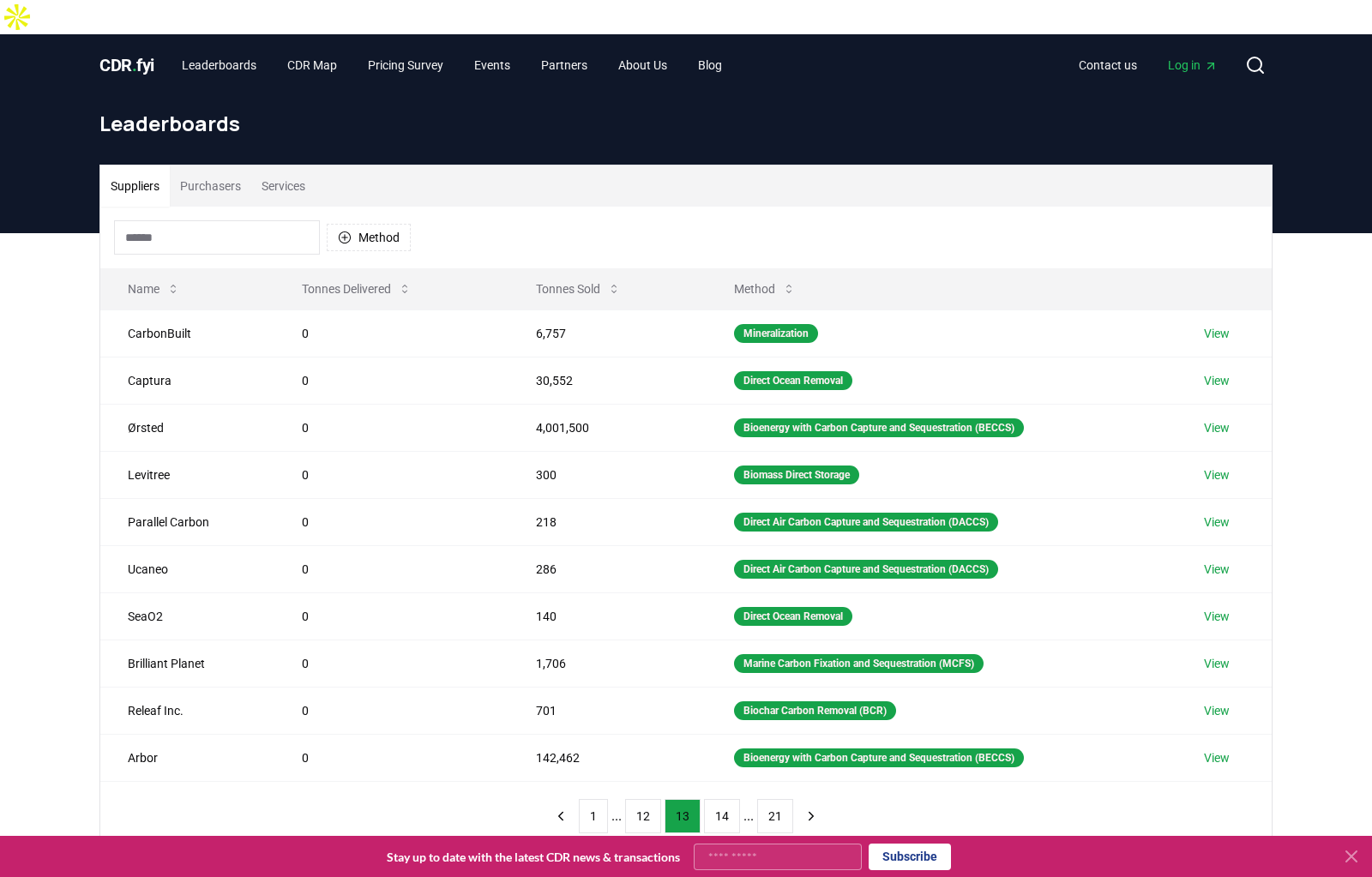
drag, startPoint x: 707, startPoint y: 597, endPoint x: 703, endPoint y: 640, distance: 43.2
click at [703, 640] on div "Suppliers Purchasers Services Method Name Tonnes Delivered Tonnes Sold Method C…" at bounding box center [686, 576] width 1372 height 686
click at [708, 799] on button "14" at bounding box center [722, 816] width 36 height 34
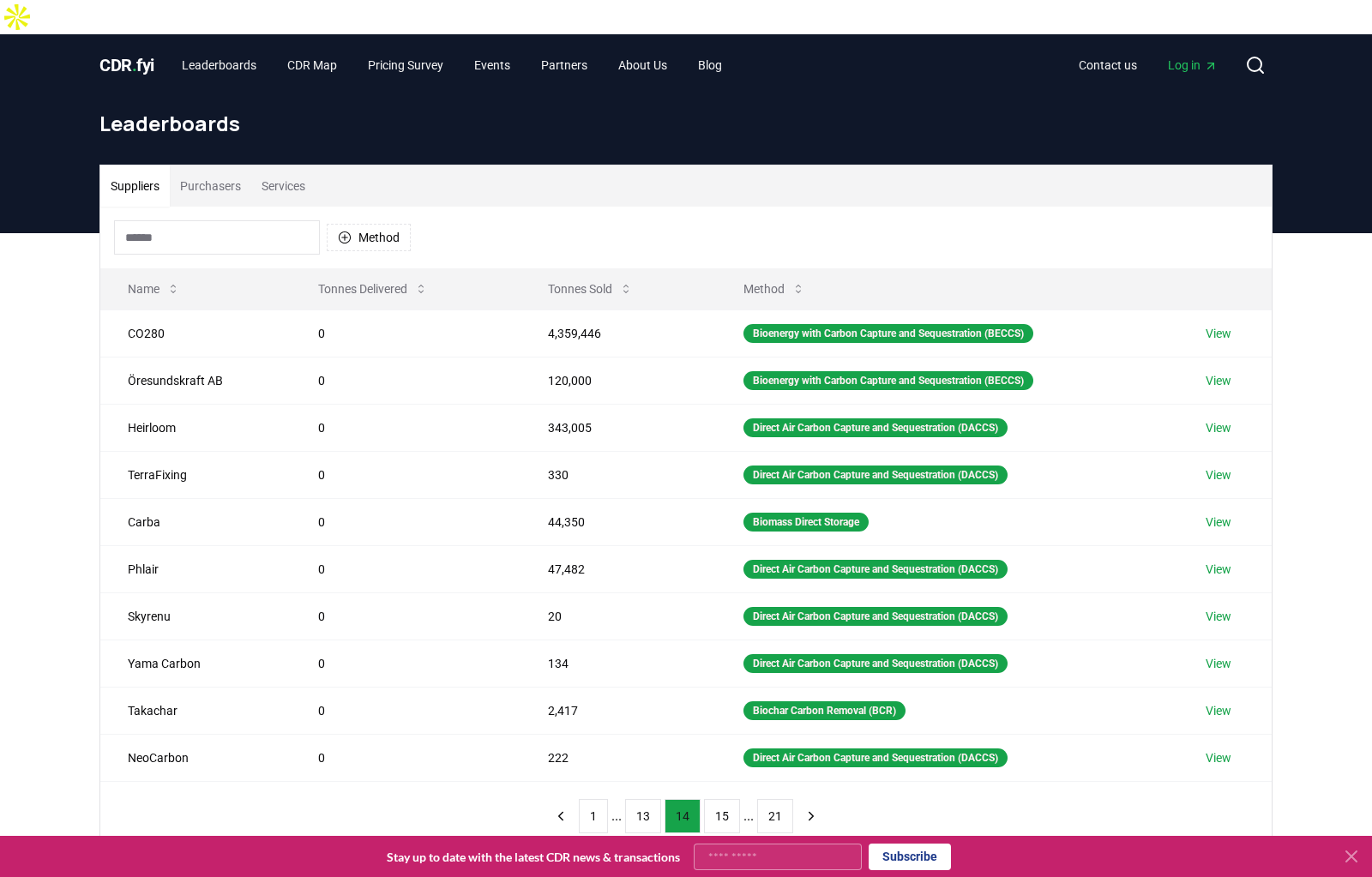
click at [708, 799] on button "15" at bounding box center [722, 816] width 36 height 34
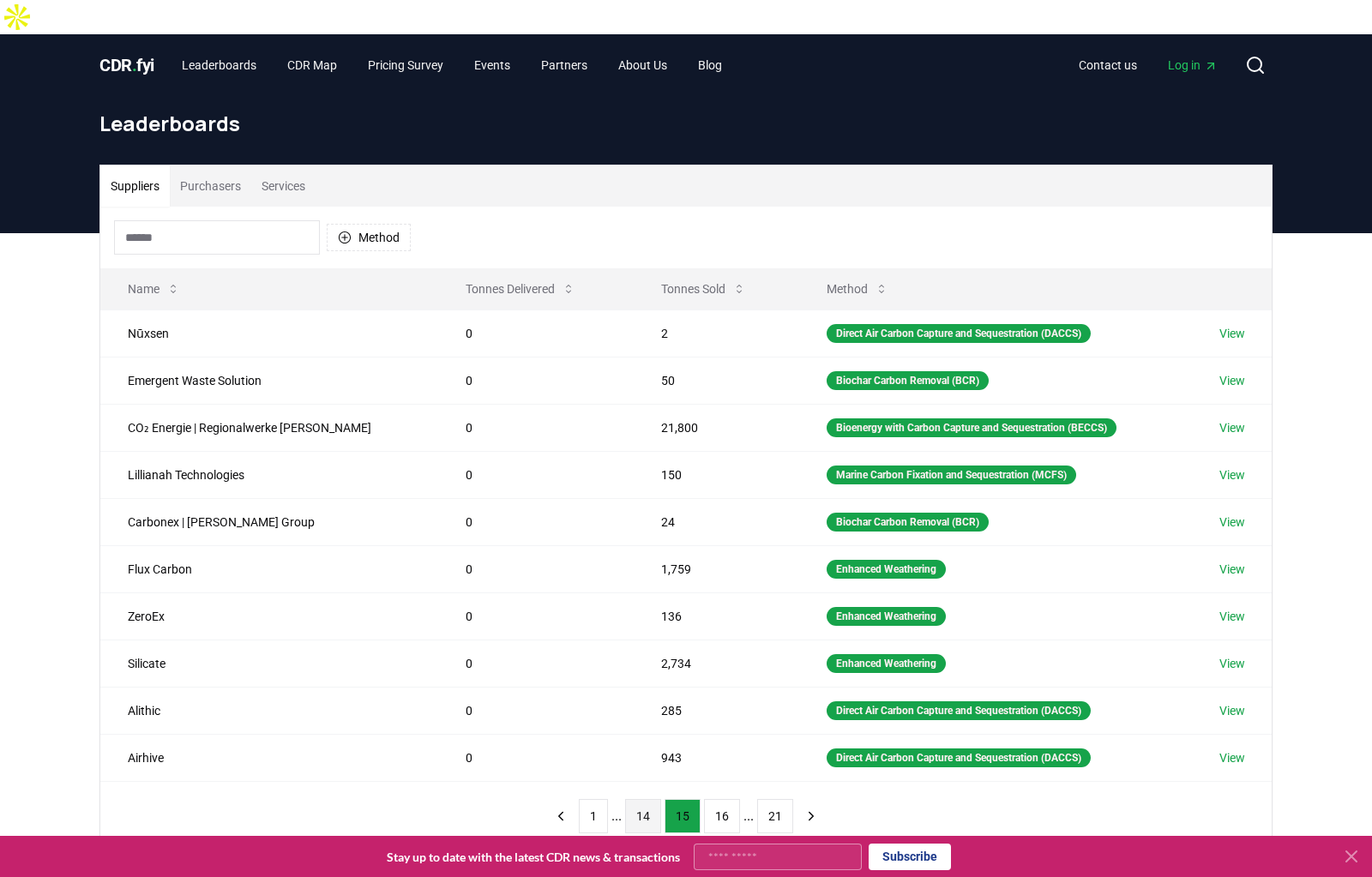
click at [708, 799] on button "16" at bounding box center [722, 816] width 36 height 34
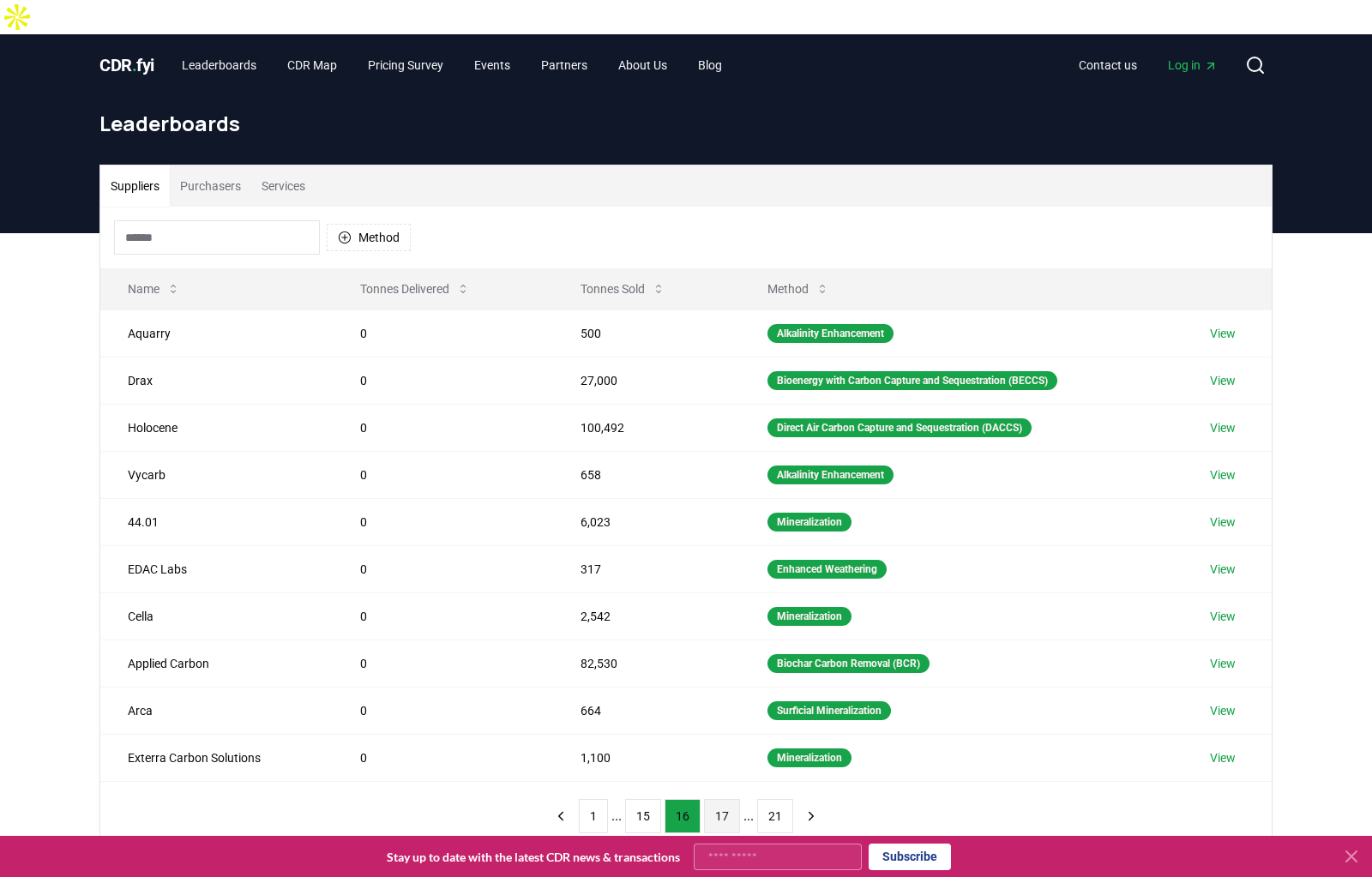
click at [710, 799] on button "17" at bounding box center [722, 816] width 36 height 34
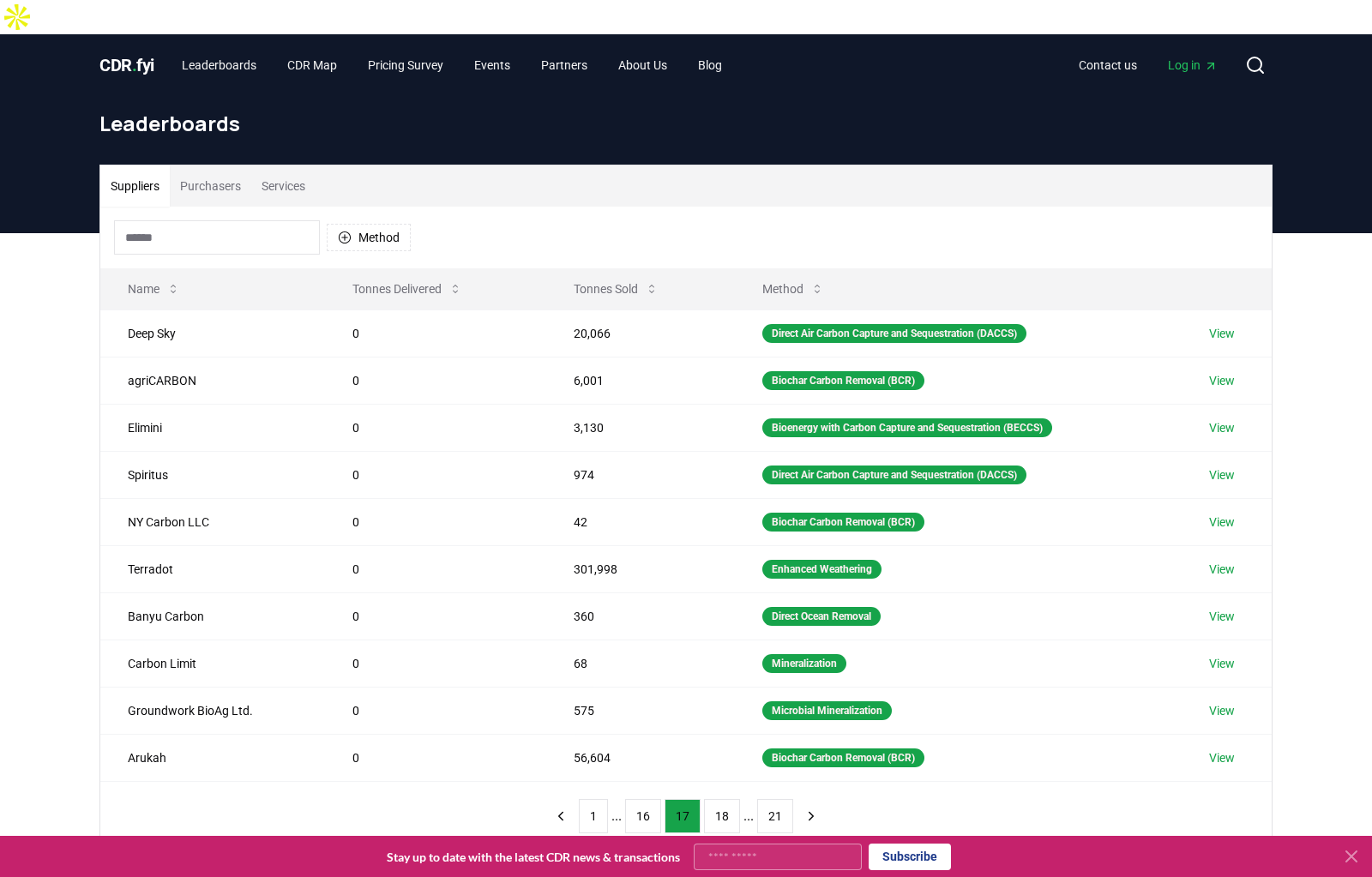
drag, startPoint x: 710, startPoint y: 594, endPoint x: 703, endPoint y: 678, distance: 84.3
click at [703, 678] on div "Suppliers Purchasers Services Method Name Tonnes Delivered Tonnes Sold Method D…" at bounding box center [686, 576] width 1372 height 686
click at [712, 799] on button "18" at bounding box center [722, 816] width 36 height 34
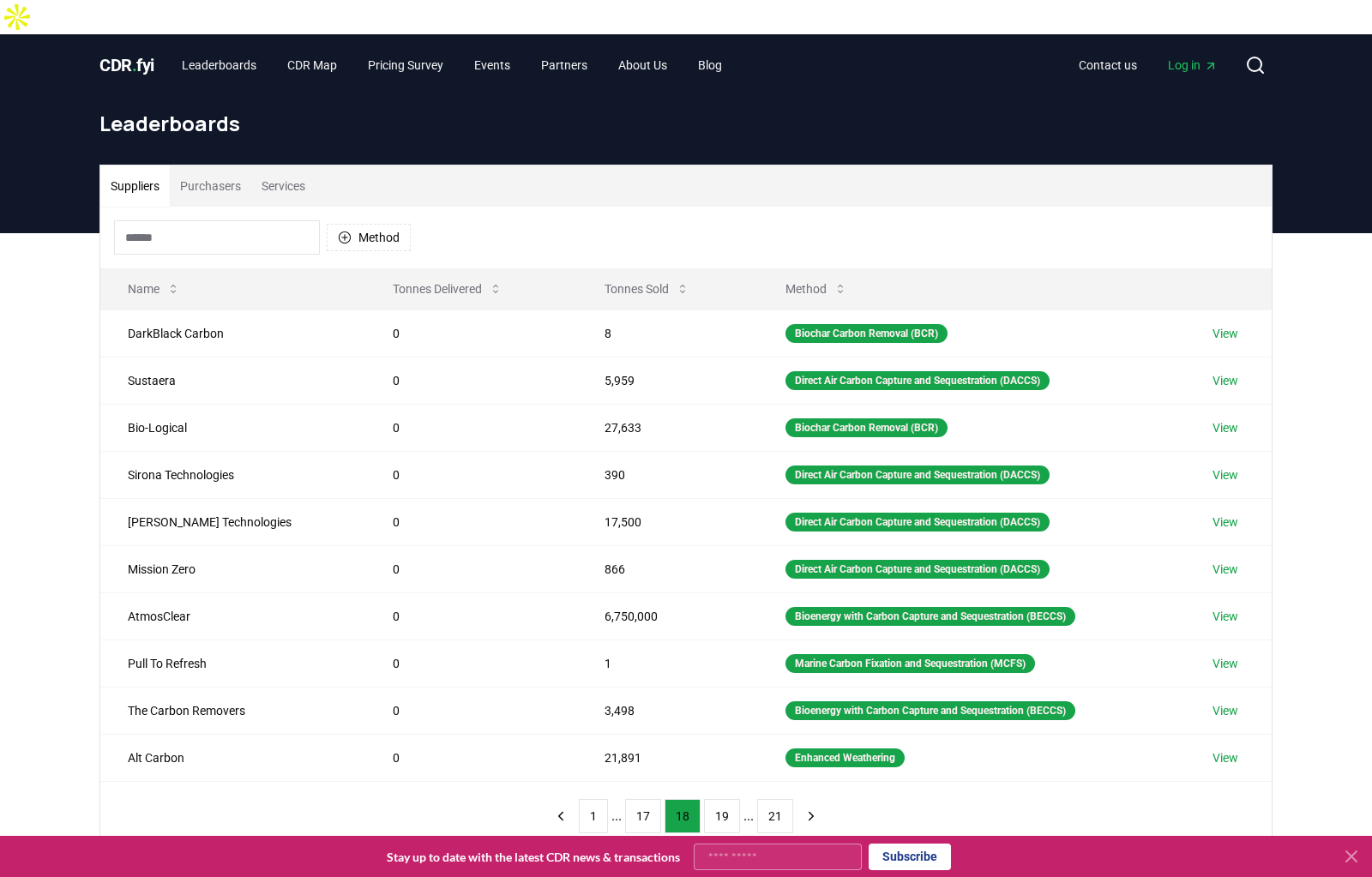
drag, startPoint x: 712, startPoint y: 596, endPoint x: 714, endPoint y: 639, distance: 43.0
click at [714, 639] on div "Suppliers Purchasers Services Method Name Tonnes Delivered Tonnes Sold Method D…" at bounding box center [686, 576] width 1372 height 686
click at [708, 799] on button "19" at bounding box center [722, 816] width 36 height 34
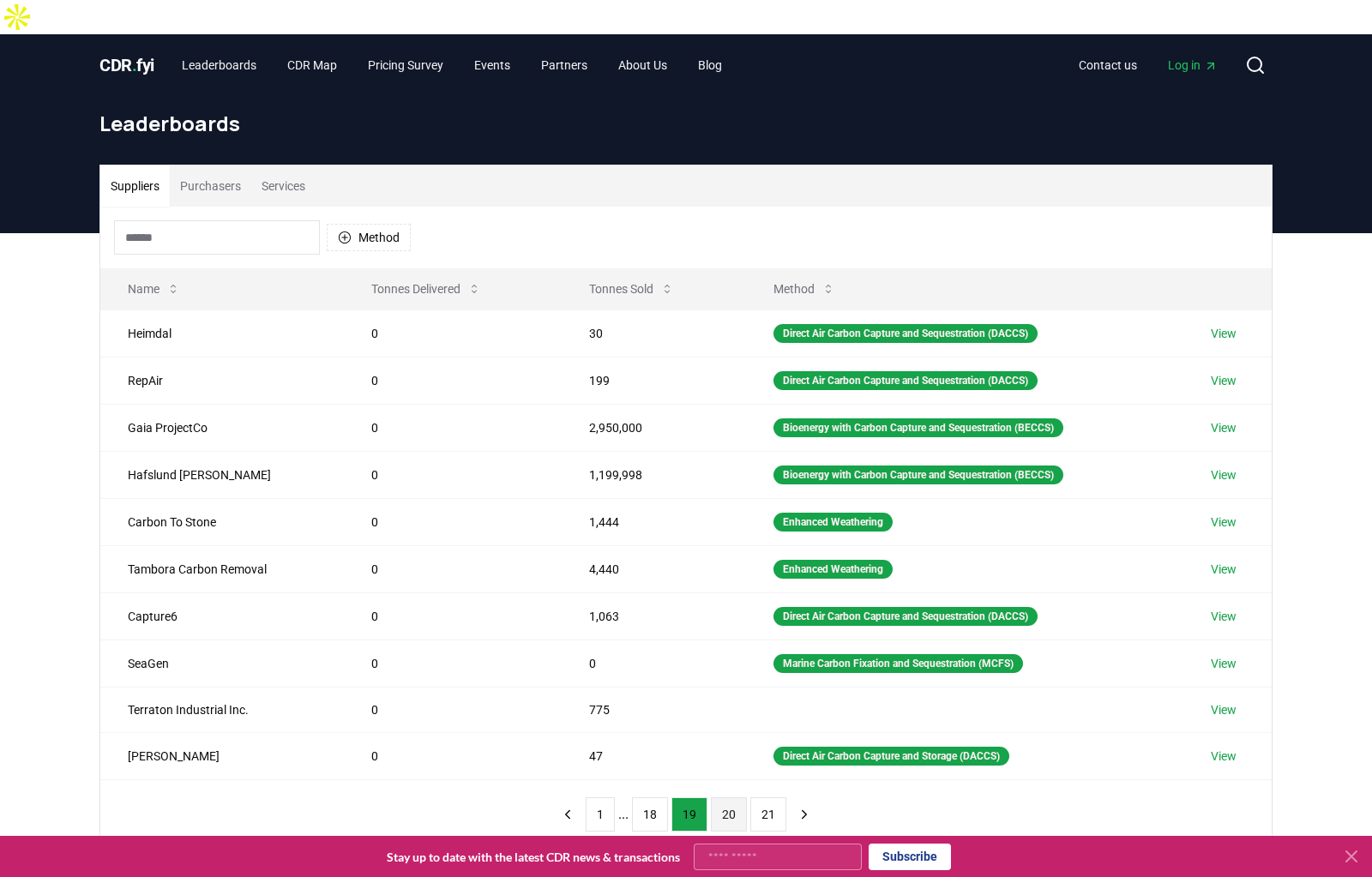
click at [715, 798] on button "20" at bounding box center [729, 814] width 36 height 34
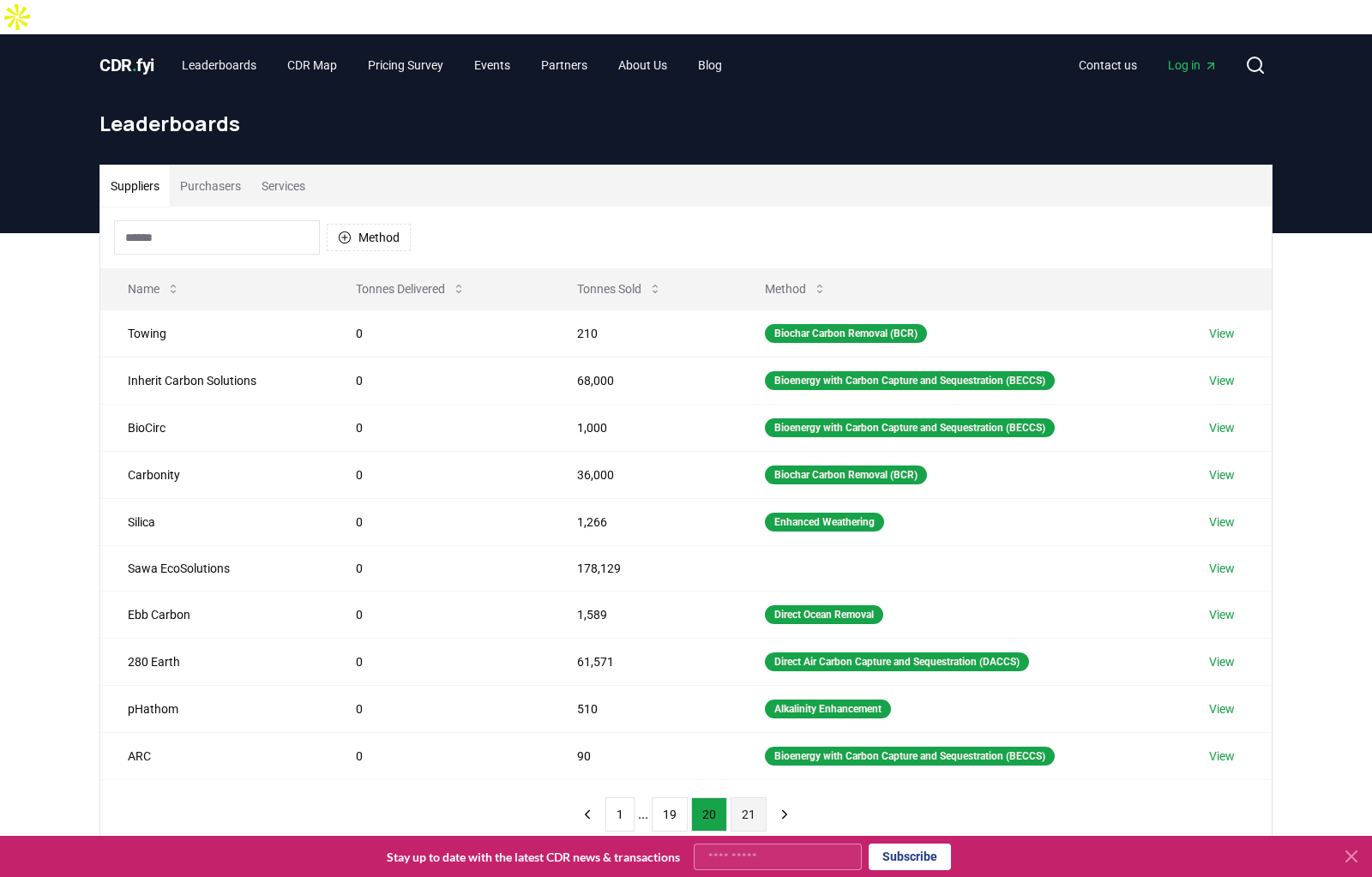
click at [735, 798] on button "21" at bounding box center [748, 814] width 36 height 34
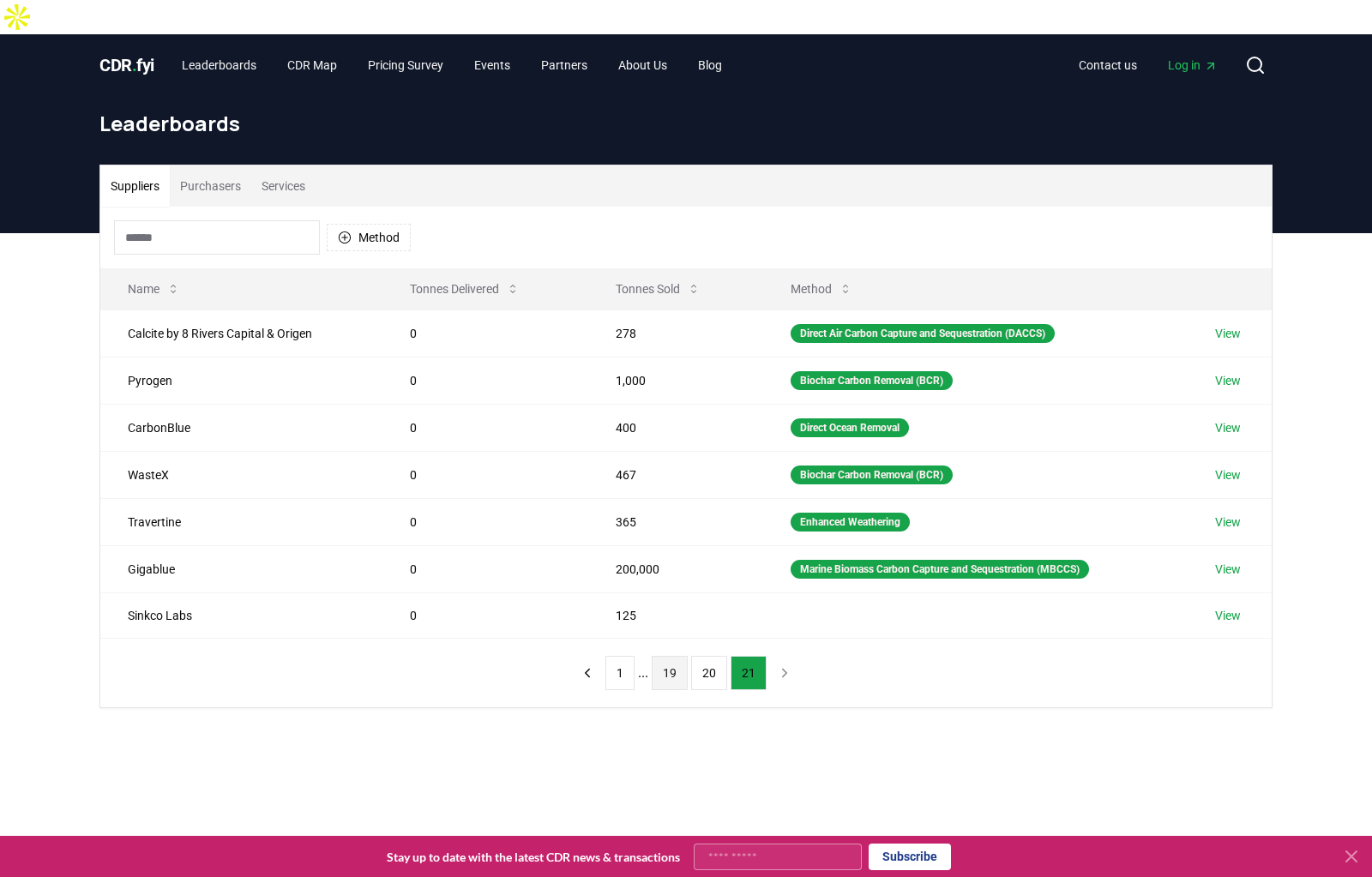
click at [670, 656] on button "19" at bounding box center [670, 672] width 36 height 34
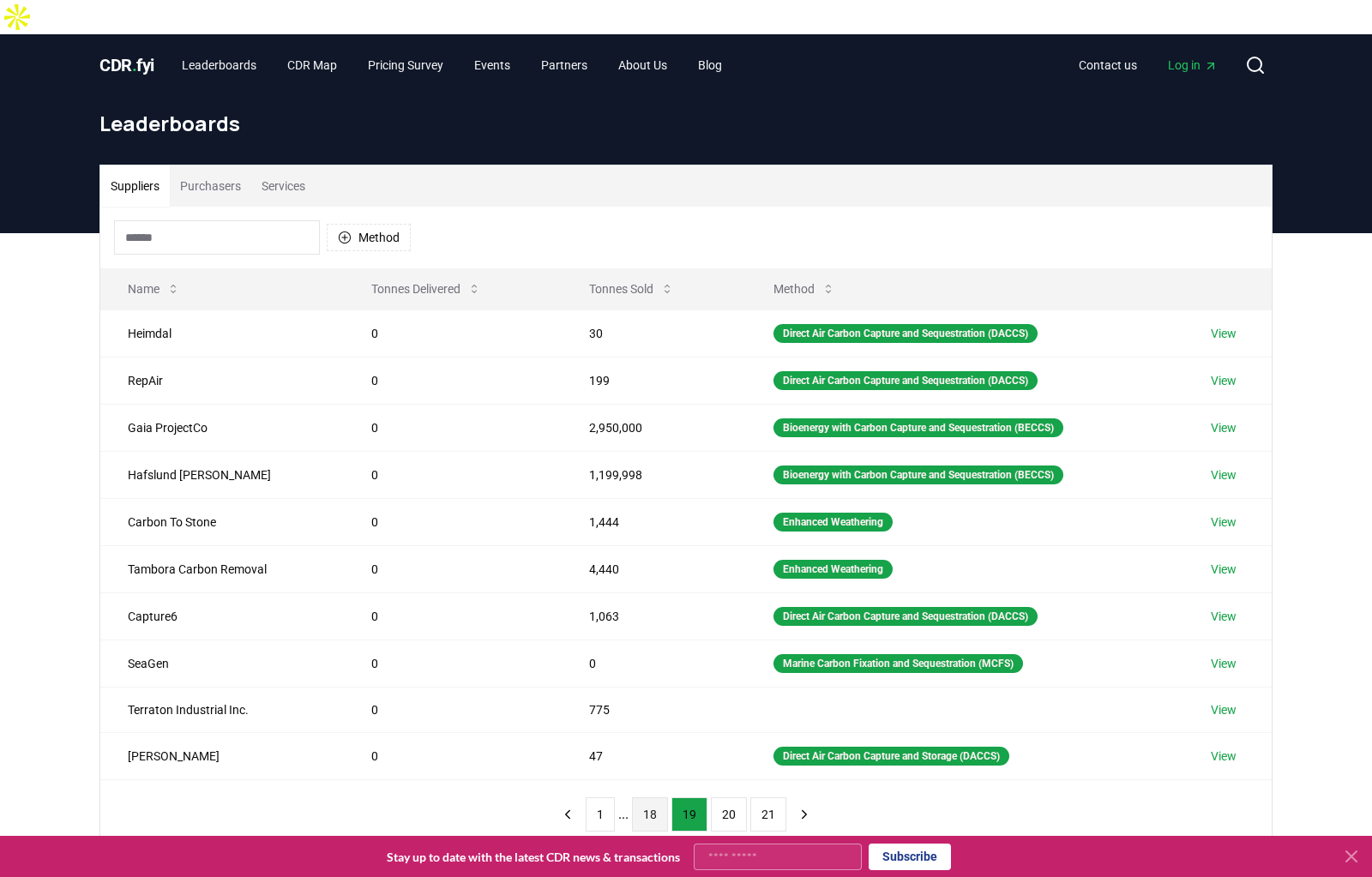
click at [655, 798] on button "18" at bounding box center [649, 814] width 36 height 34
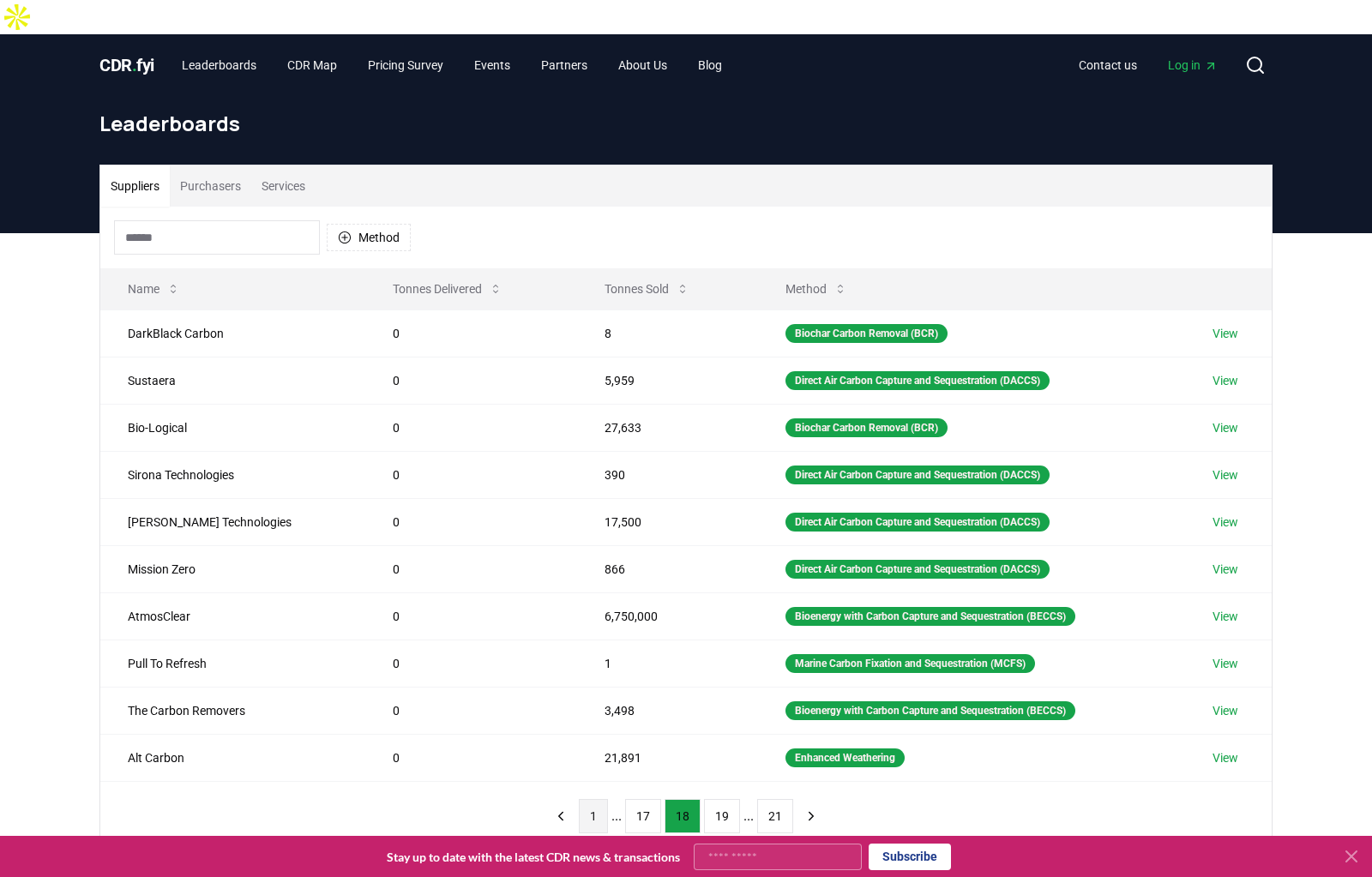
click at [608, 799] on button "1" at bounding box center [593, 816] width 29 height 34
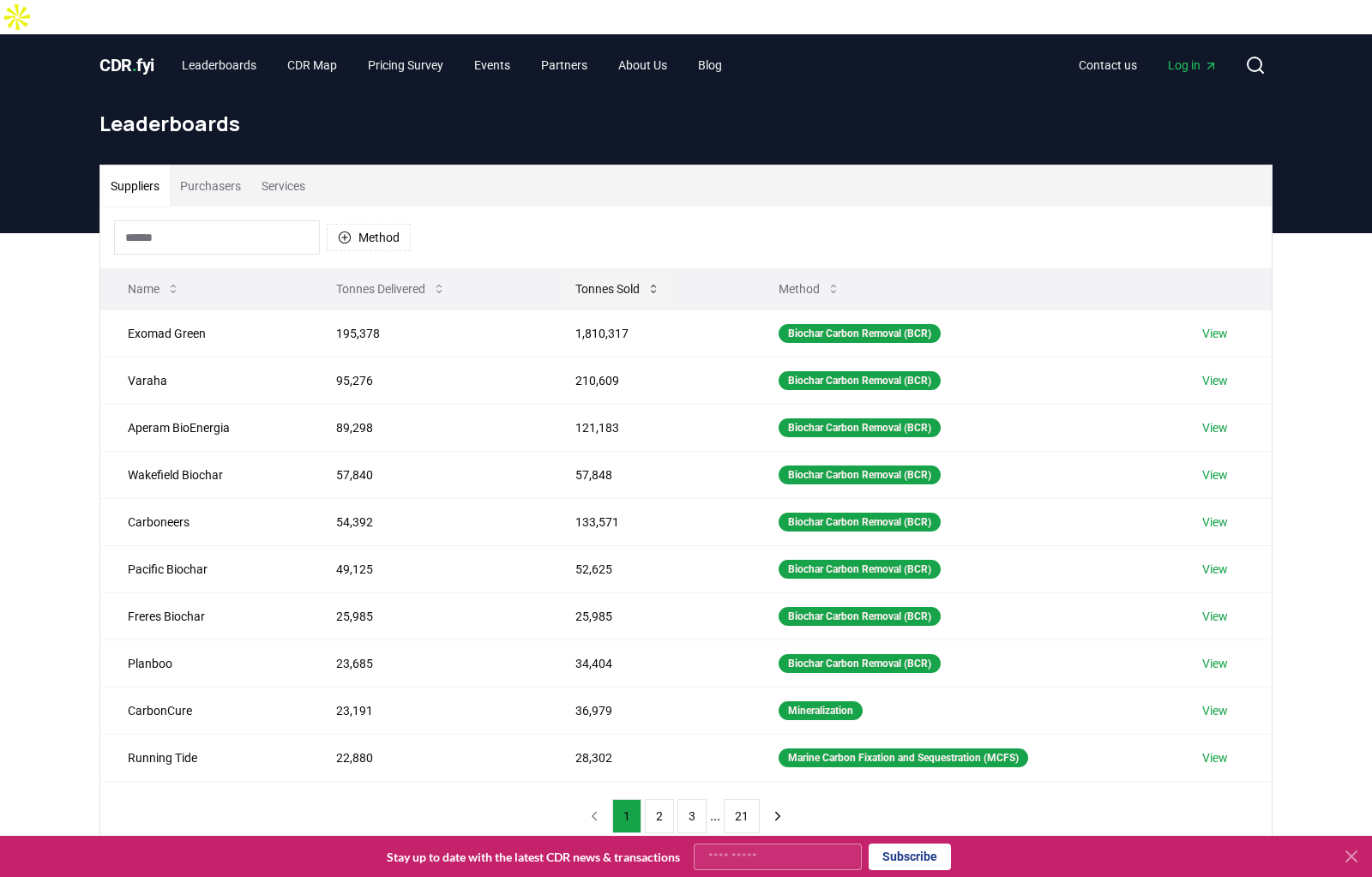
click at [647, 282] on icon at bounding box center [654, 289] width 14 height 14
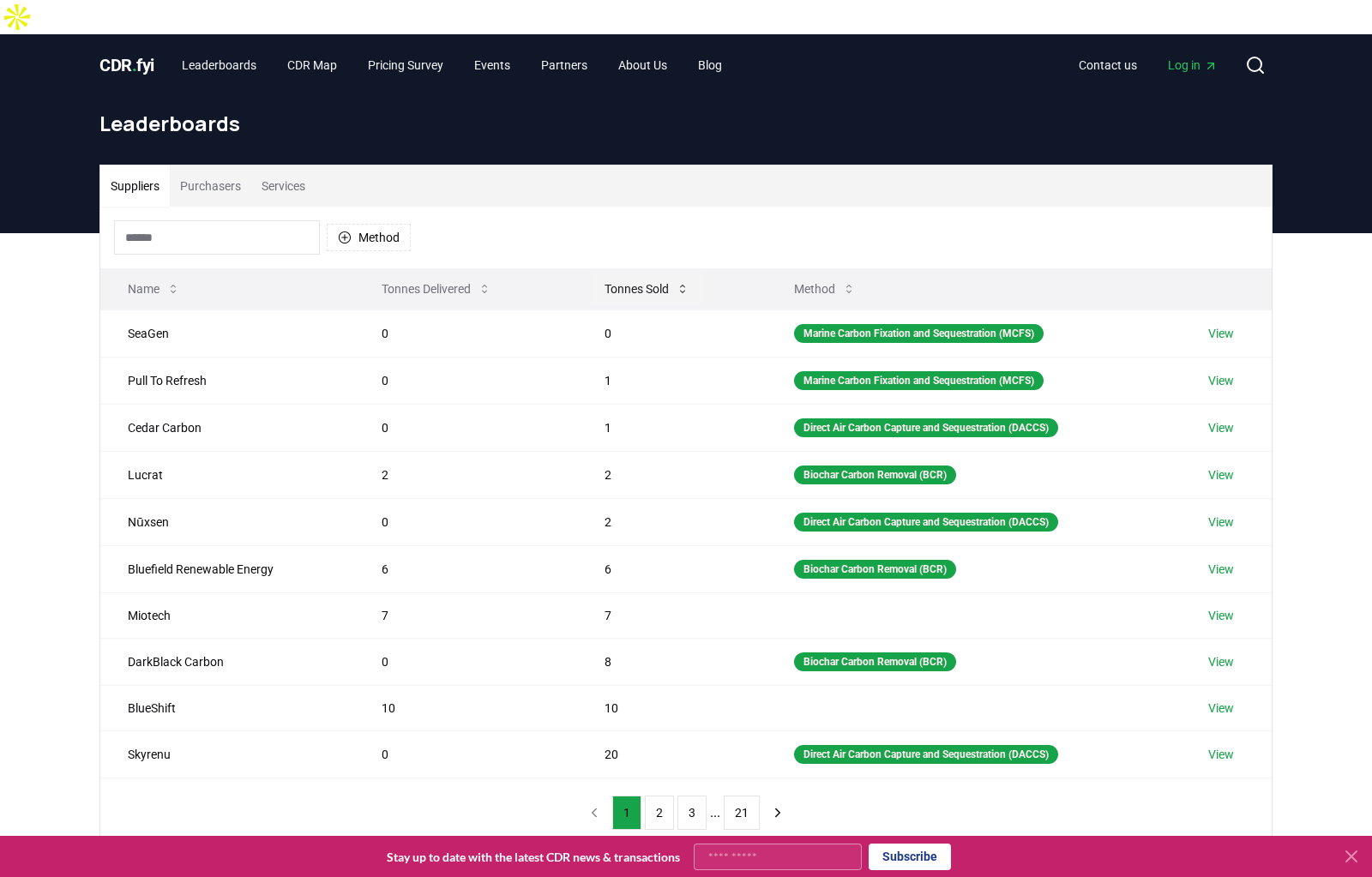
click at [676, 282] on icon at bounding box center [683, 289] width 14 height 14
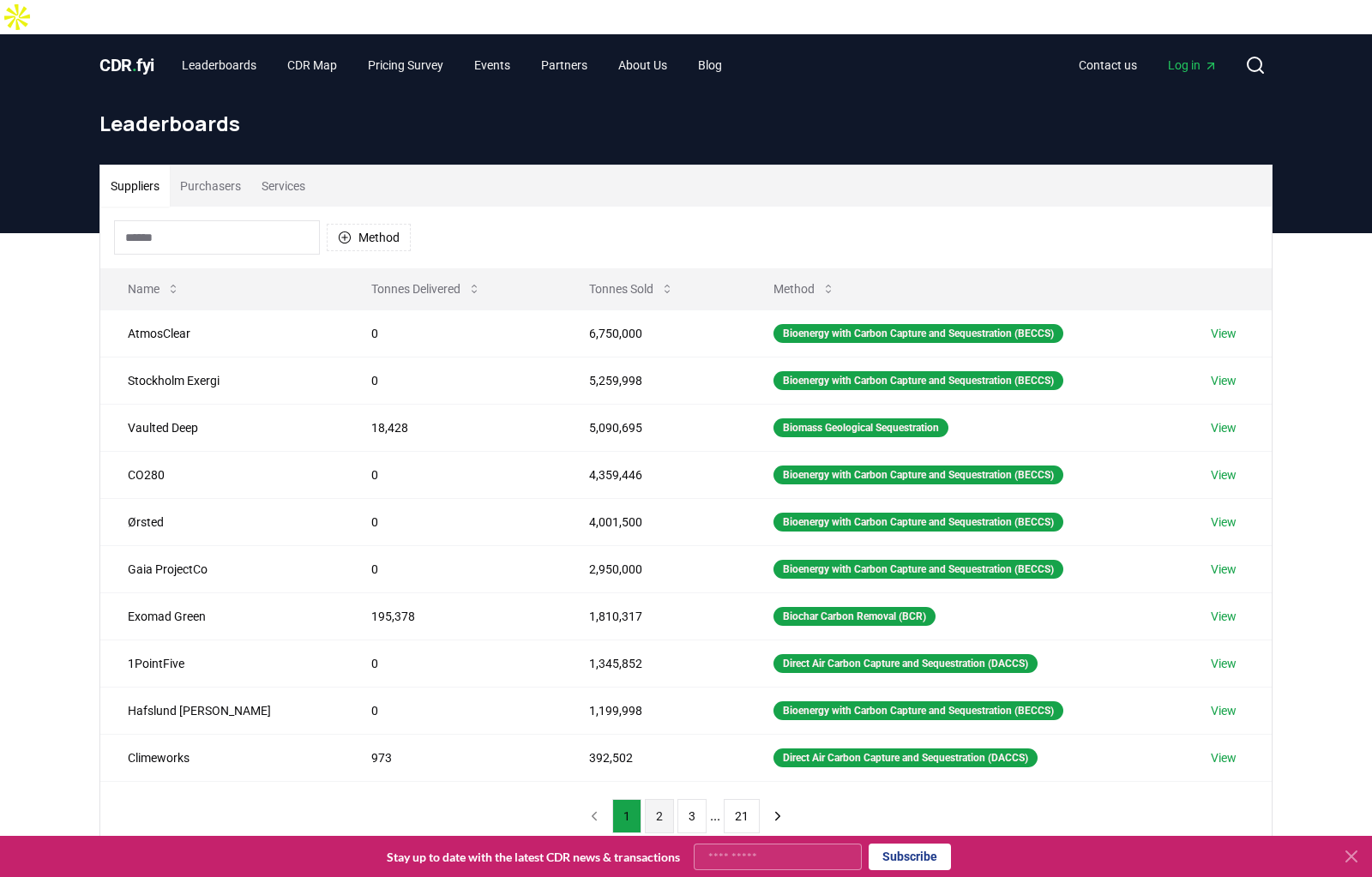
click at [660, 799] on button "2" at bounding box center [659, 816] width 29 height 34
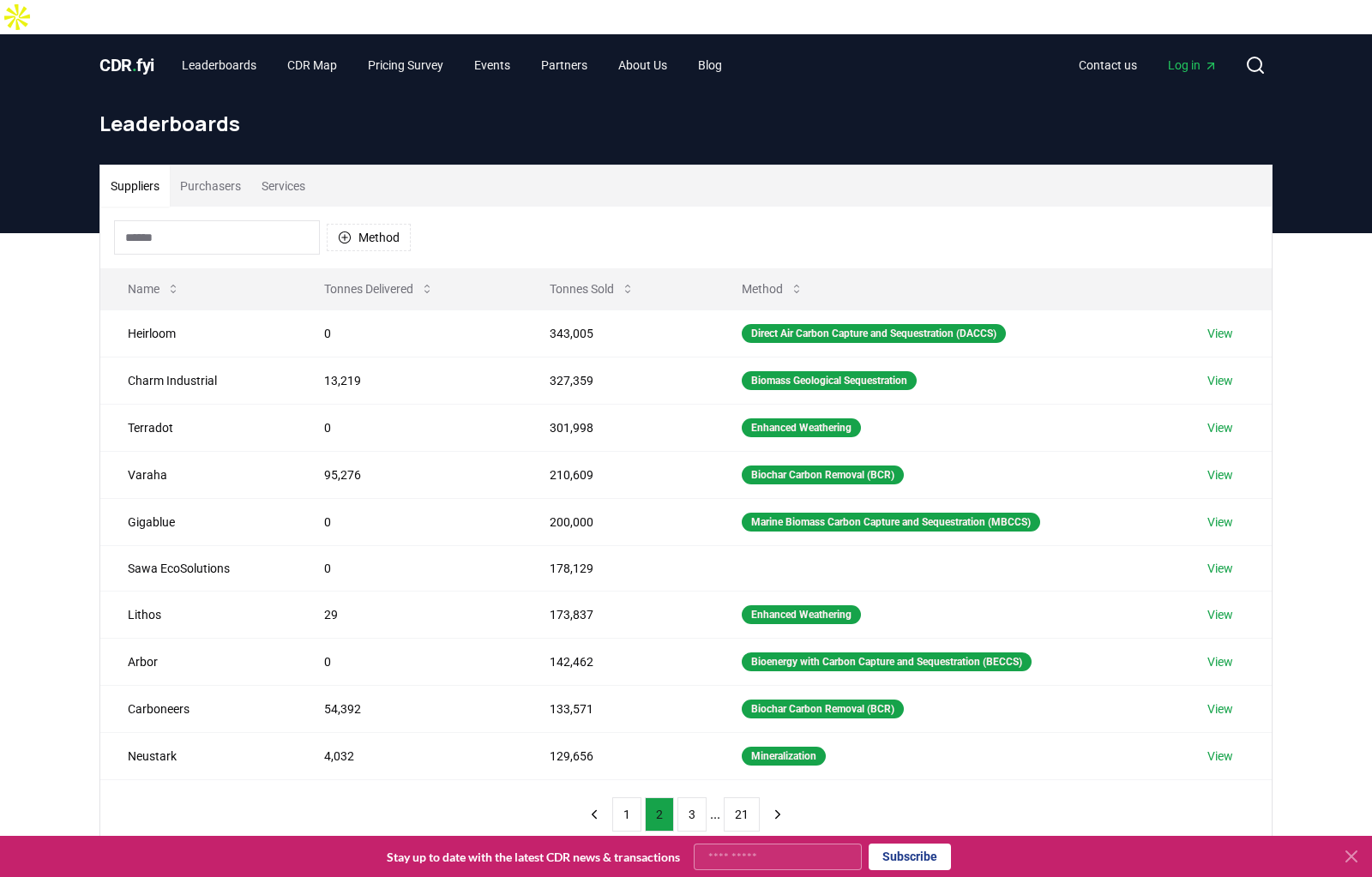
click at [660, 798] on button "2" at bounding box center [659, 814] width 29 height 34
click at [689, 798] on button "3" at bounding box center [692, 814] width 29 height 34
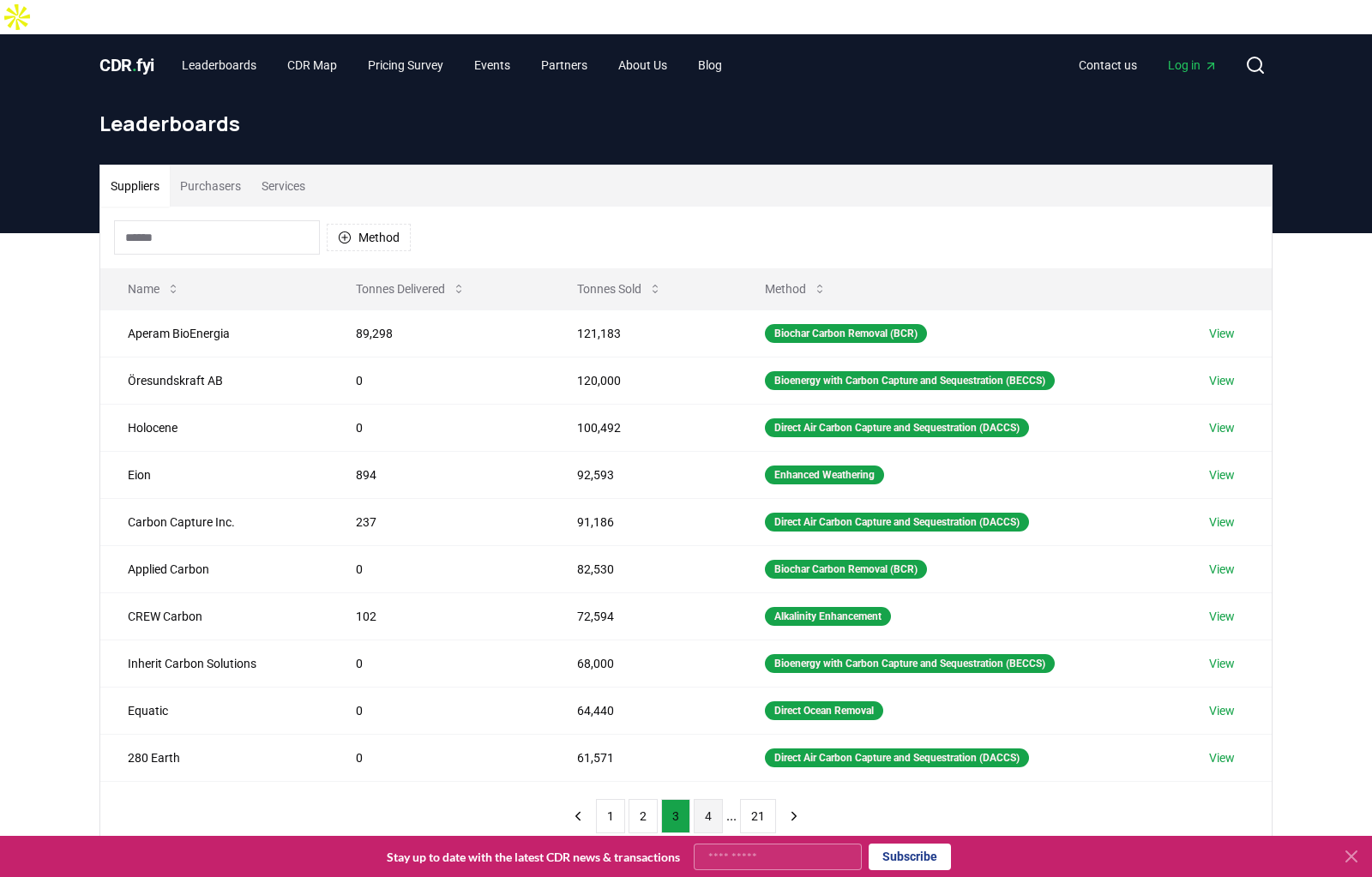
click at [701, 799] on button "4" at bounding box center [708, 816] width 29 height 34
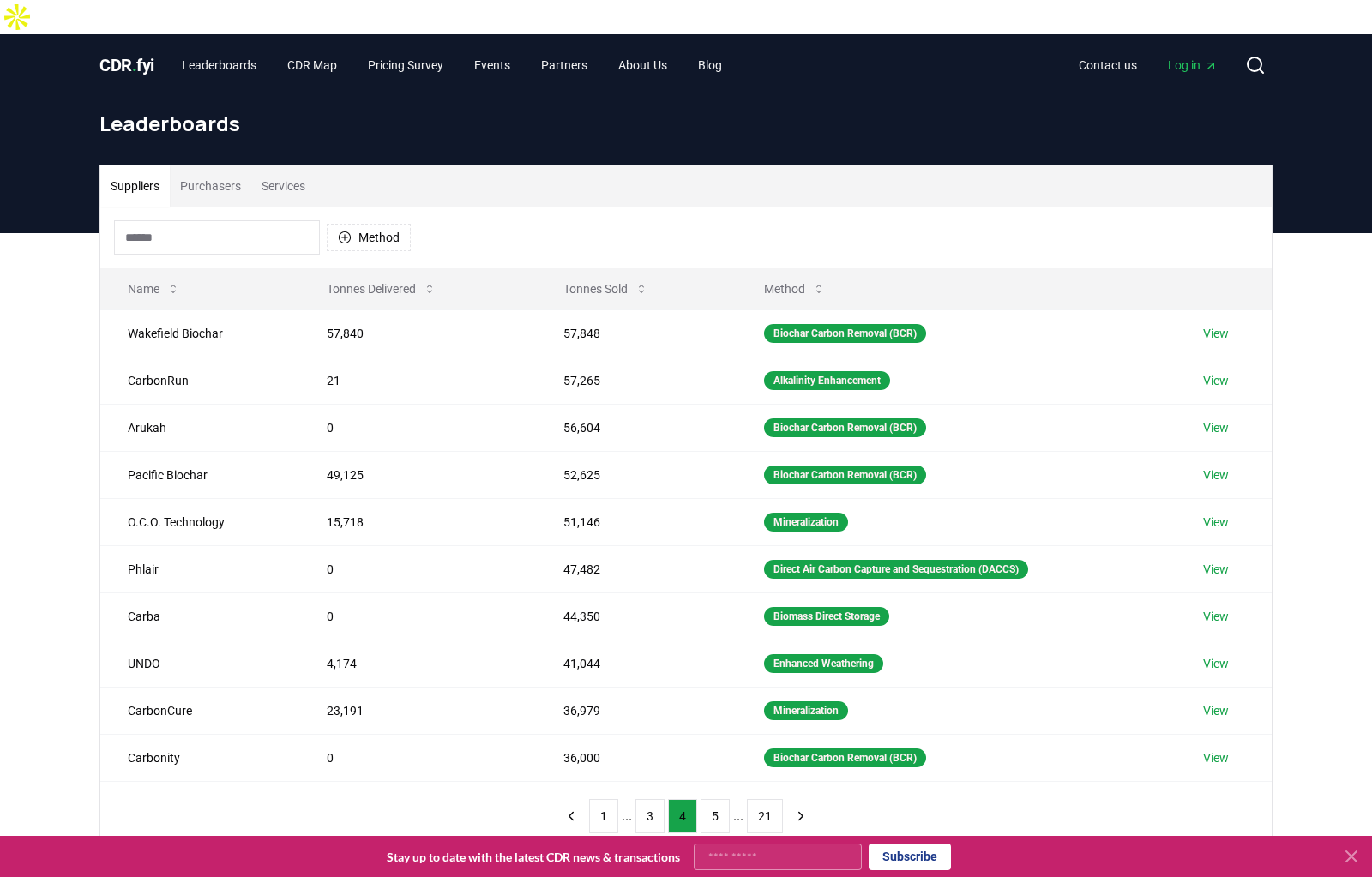
drag, startPoint x: 704, startPoint y: 596, endPoint x: 713, endPoint y: 630, distance: 35.2
click at [713, 630] on div "Suppliers Purchasers Services Method Name Tonnes Delivered Tonnes Sold Method W…" at bounding box center [686, 576] width 1372 height 686
